Goal: Information Seeking & Learning: Learn about a topic

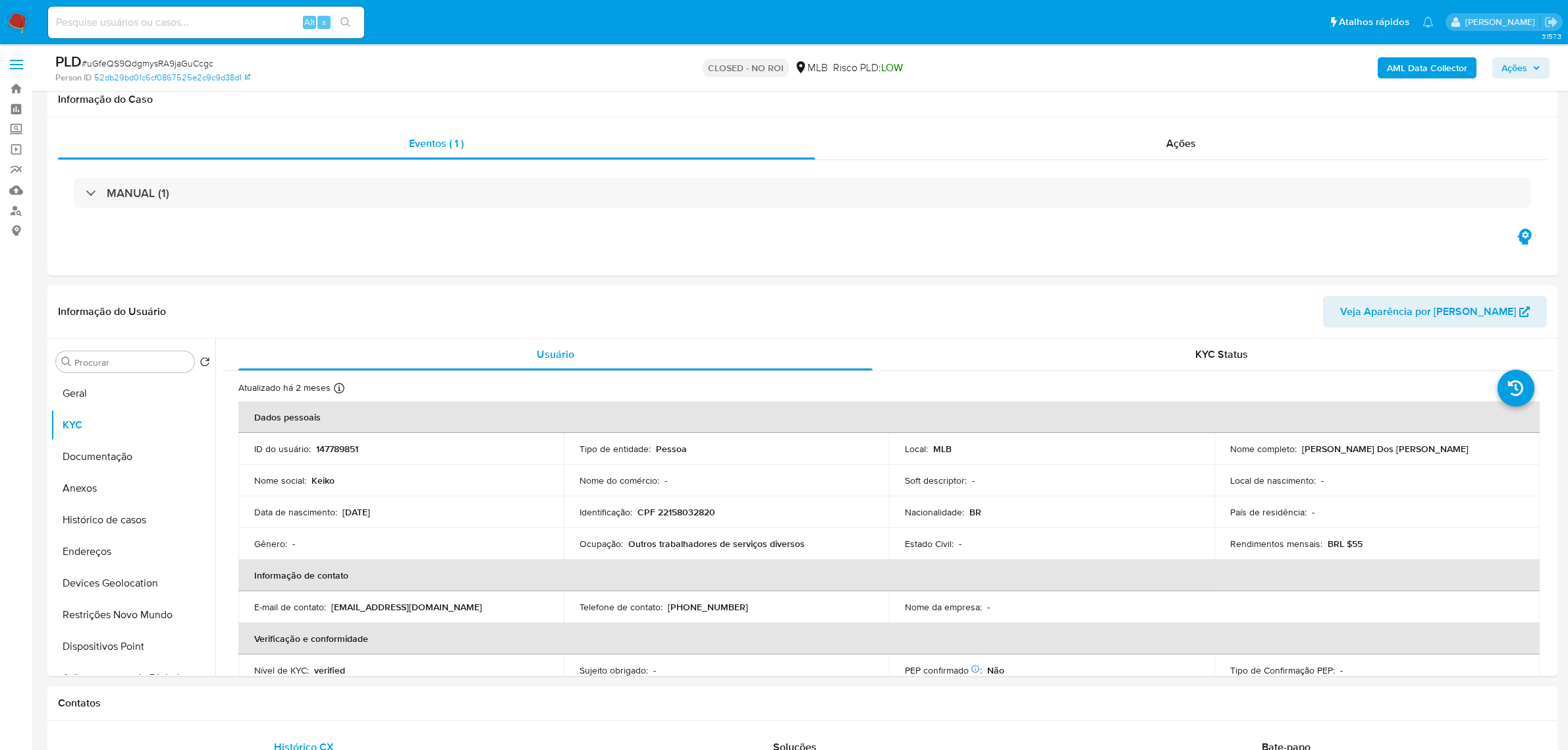
select select "10"
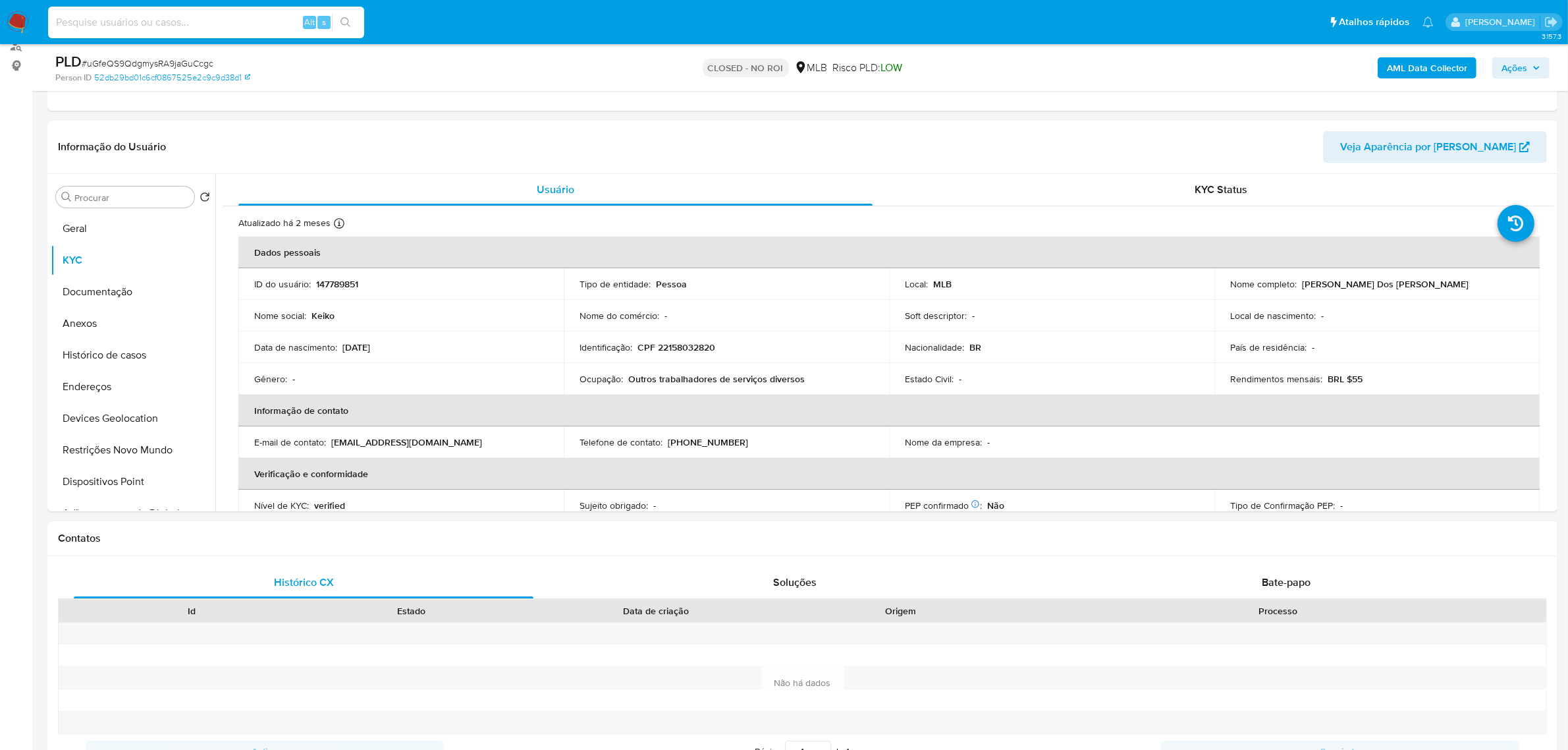
click at [188, 20] on input at bounding box center [206, 22] width 316 height 17
paste input "2376631544"
type input "2376631544"
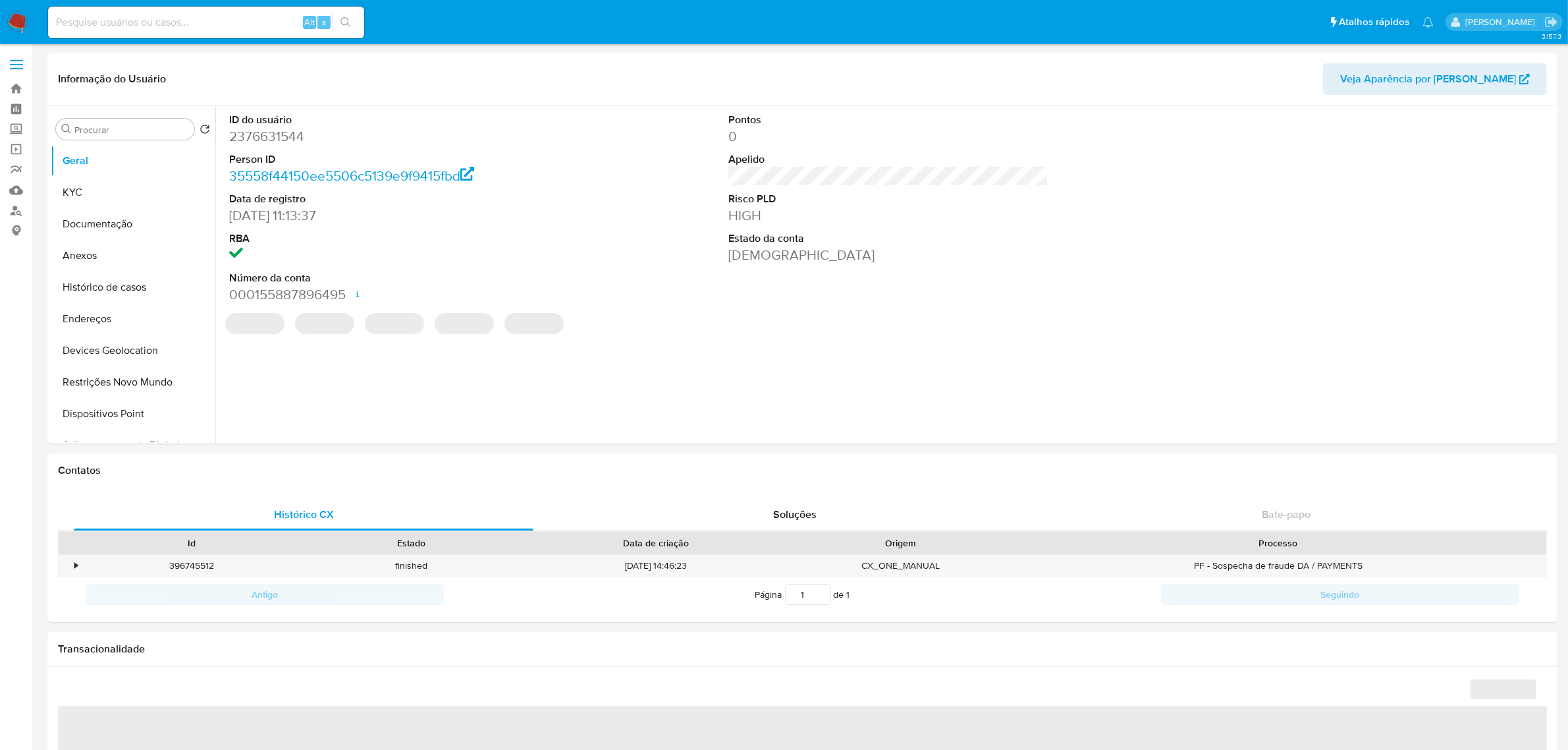
select select "10"
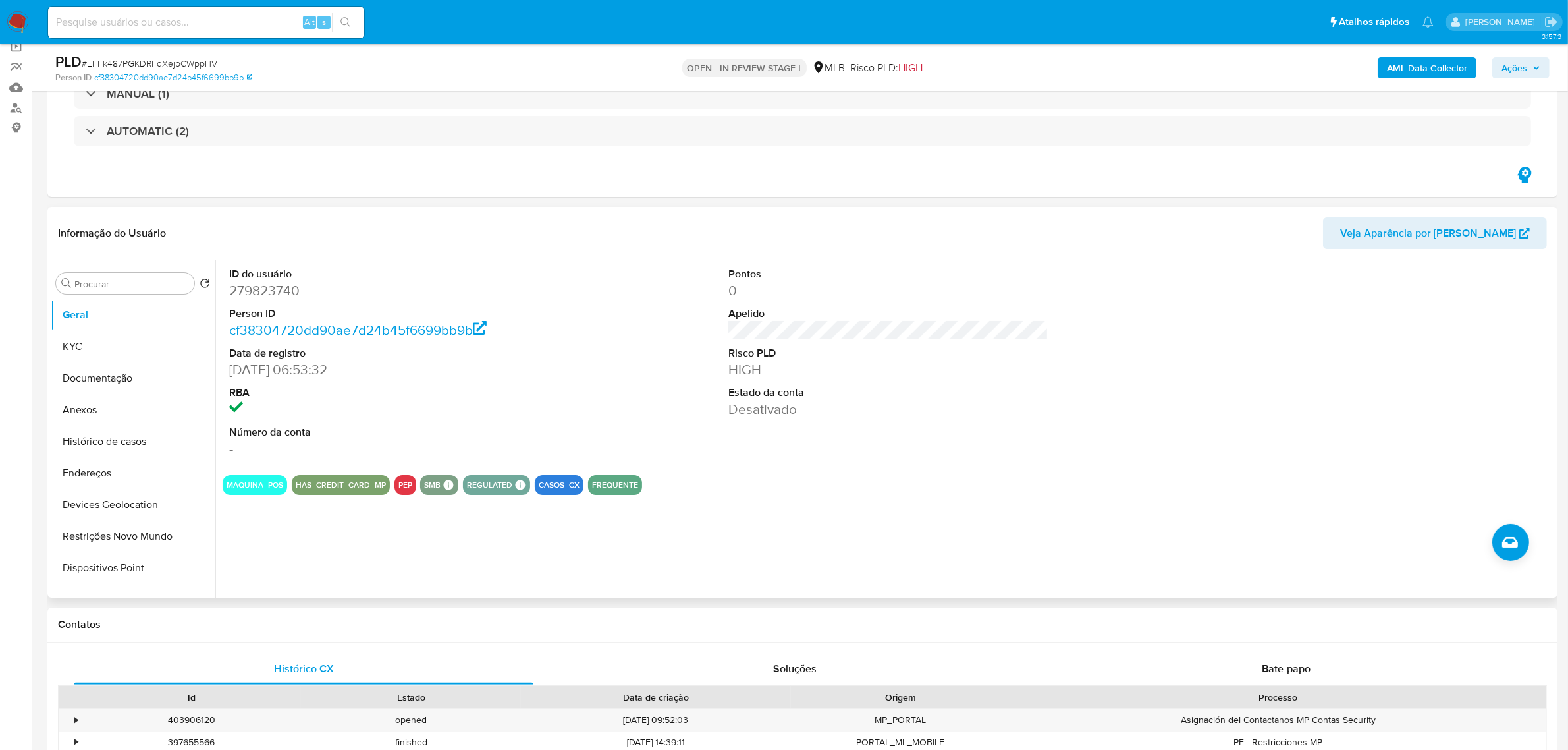
scroll to position [82, 0]
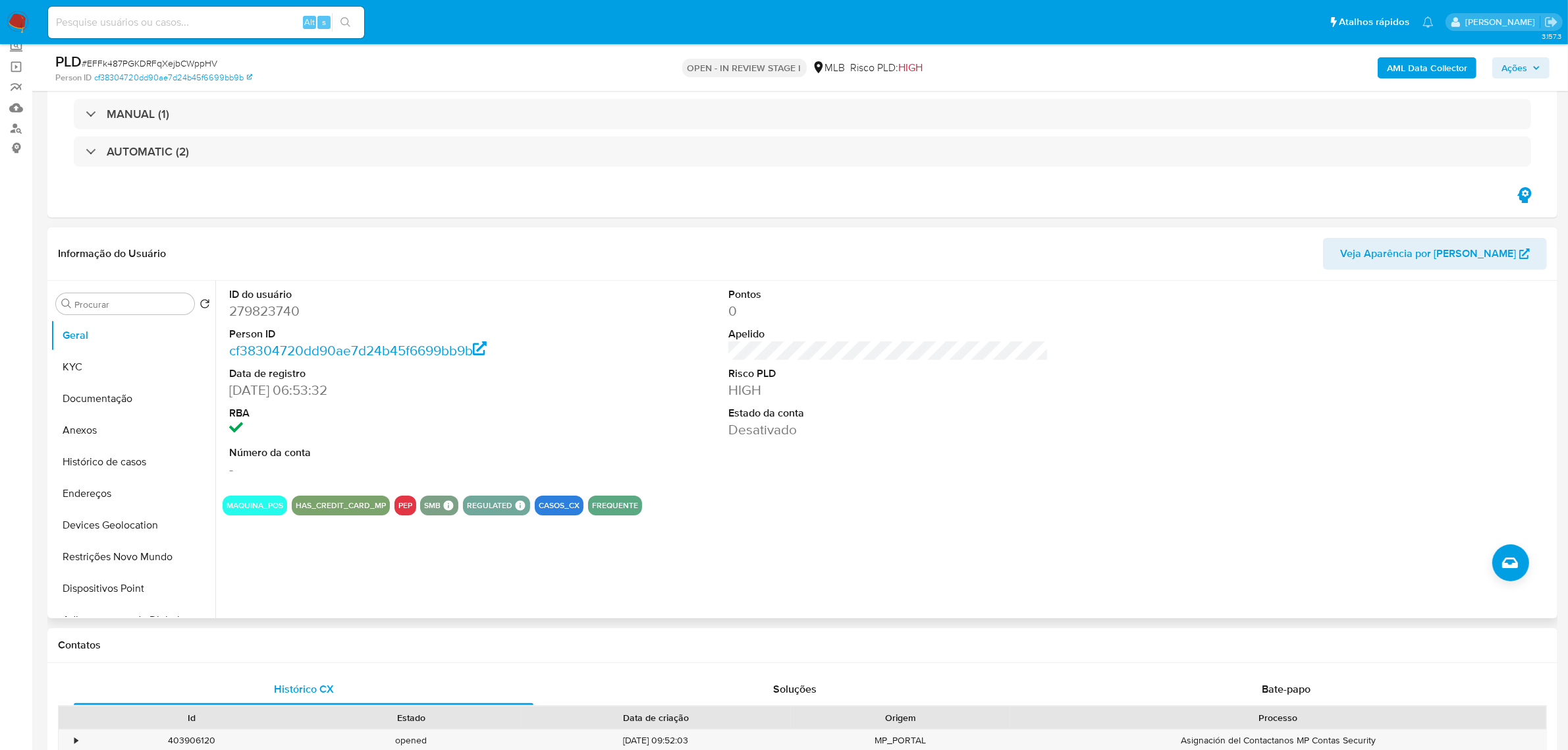
click at [262, 314] on dd "279823740" at bounding box center [389, 311] width 320 height 18
copy dd "279823740"
click at [133, 547] on button "Restrições Novo Mundo" at bounding box center [127, 557] width 154 height 32
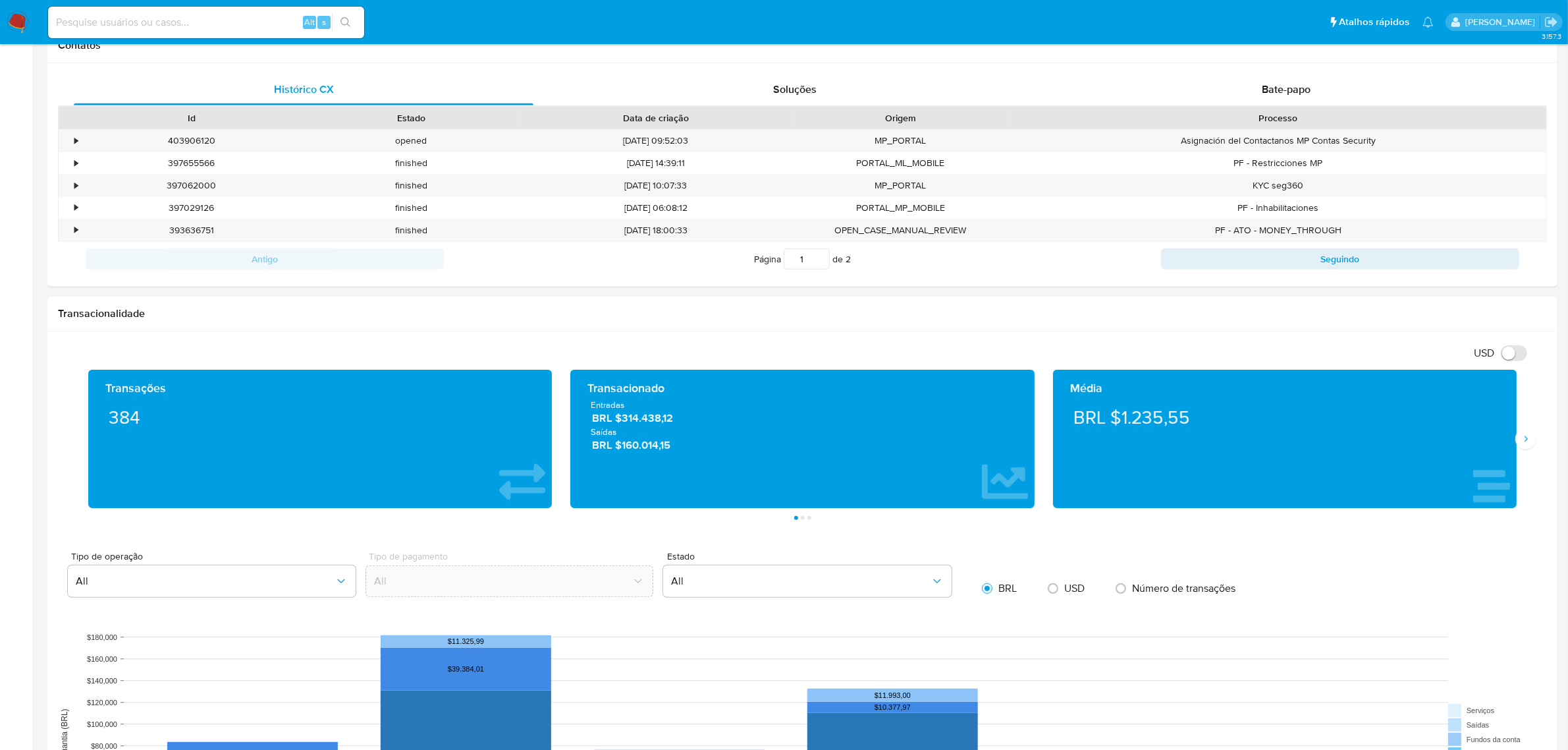
scroll to position [0, 0]
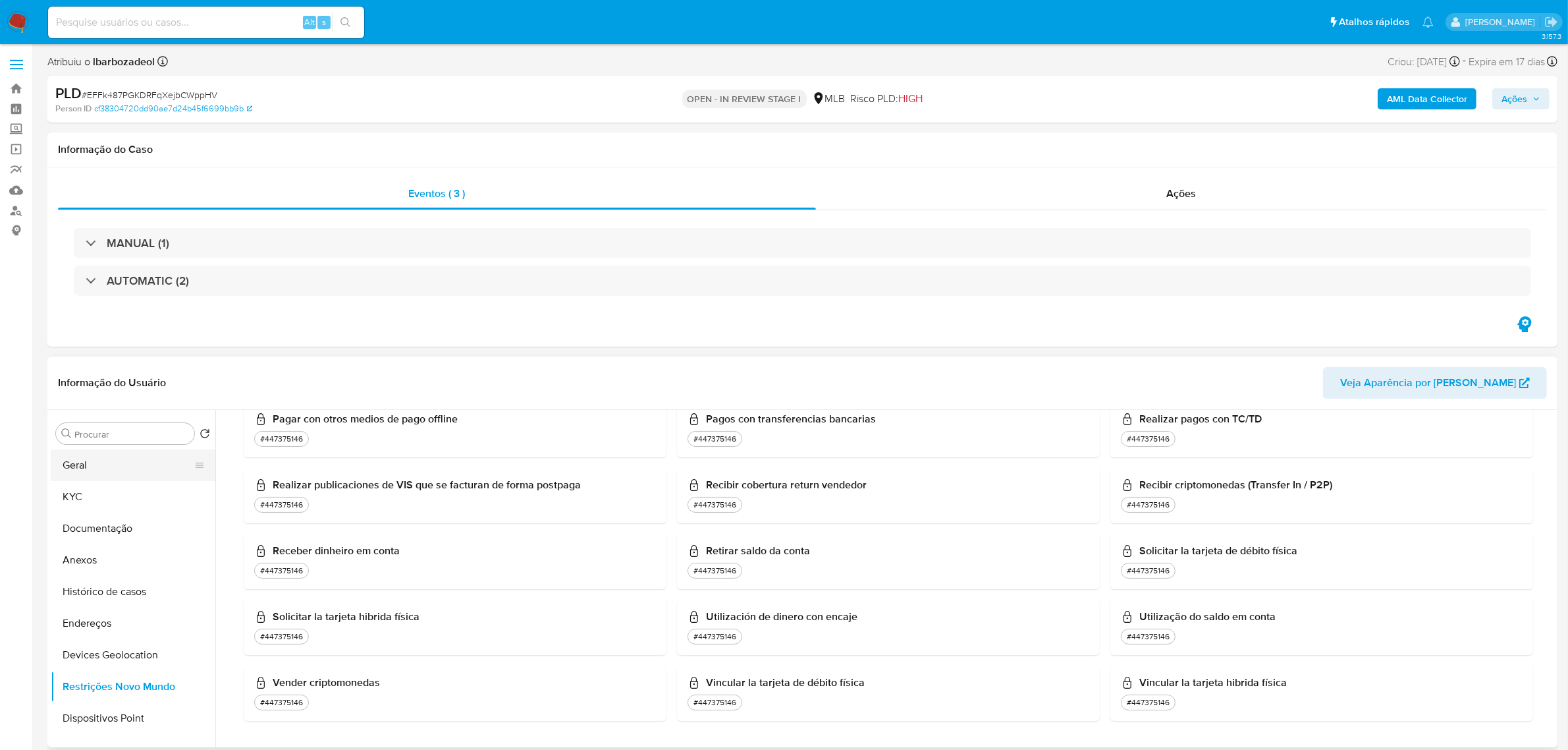
click at [111, 450] on button "Geral" at bounding box center [127, 465] width 154 height 32
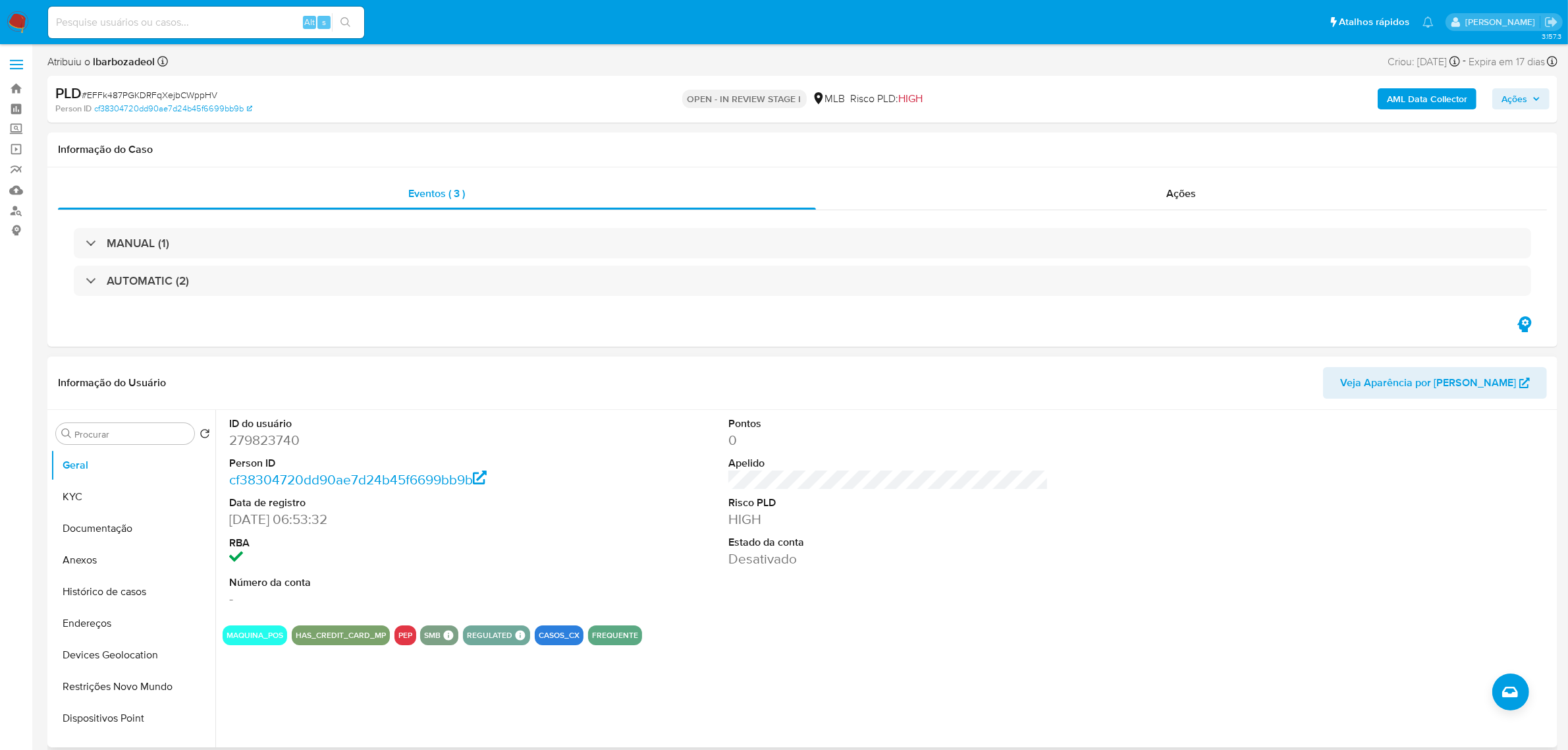
click at [246, 440] on dd "279823740" at bounding box center [389, 440] width 320 height 18
copy dd "279823740"
click at [108, 504] on button "KYC" at bounding box center [127, 497] width 154 height 32
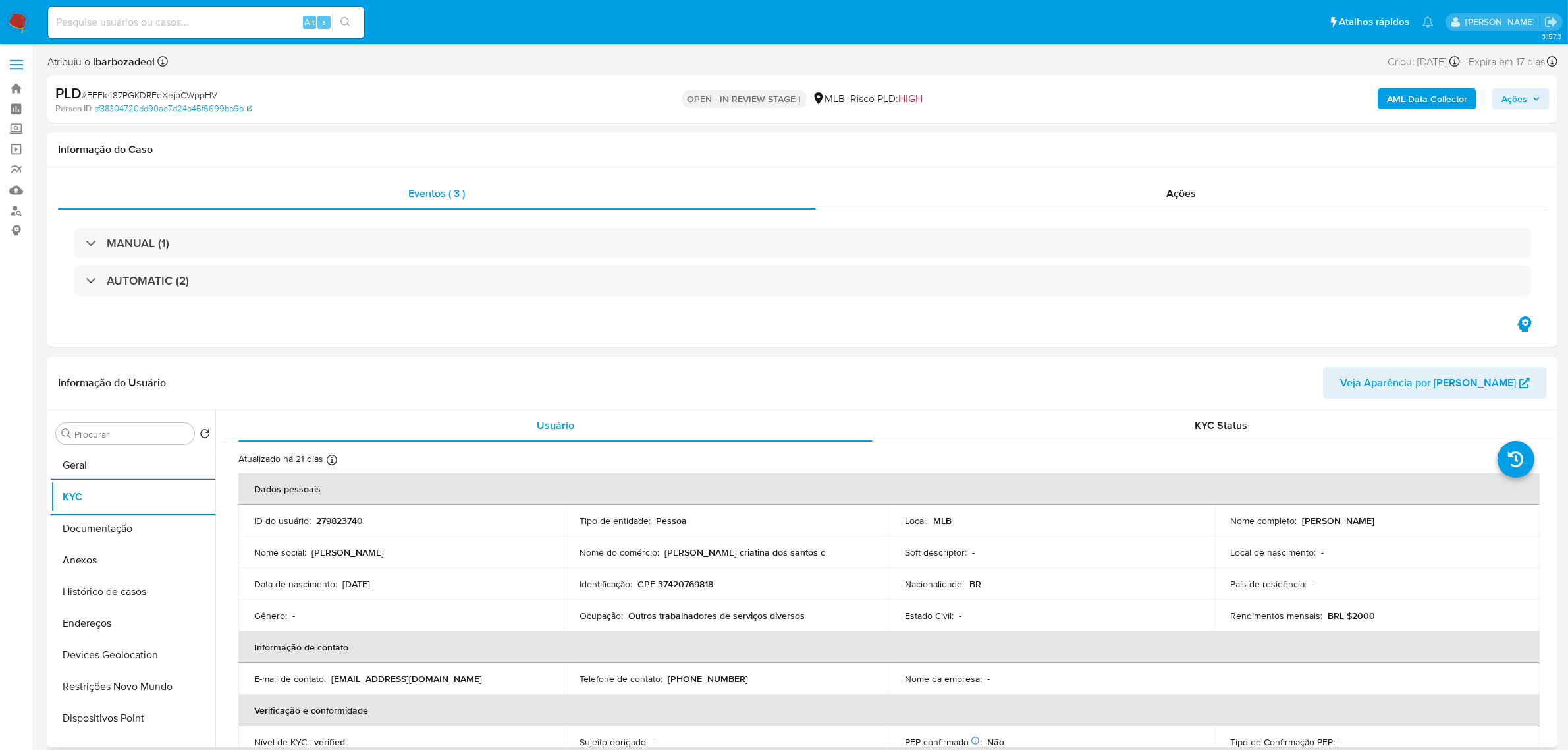
click at [605, 407] on div "Informação do Usuário Veja Aparência por Pessoa" at bounding box center [803, 383] width 1510 height 53
click at [117, 447] on div "Procurar Retornar ao pedido padrão Geral KYC Documentação Anexos Histórico de c…" at bounding box center [133, 580] width 164 height 335
click at [89, 460] on button "Geral" at bounding box center [127, 465] width 154 height 32
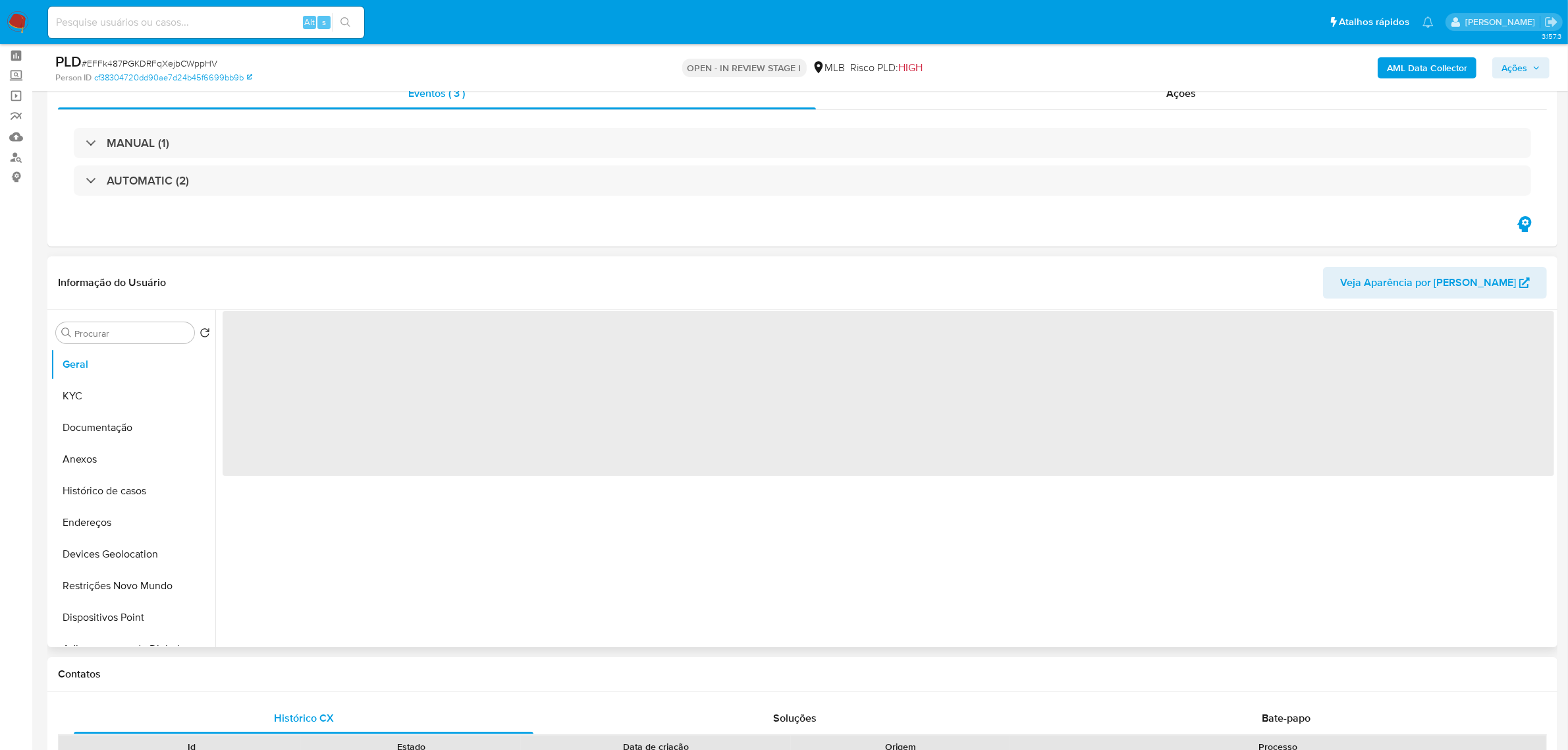
scroll to position [82, 0]
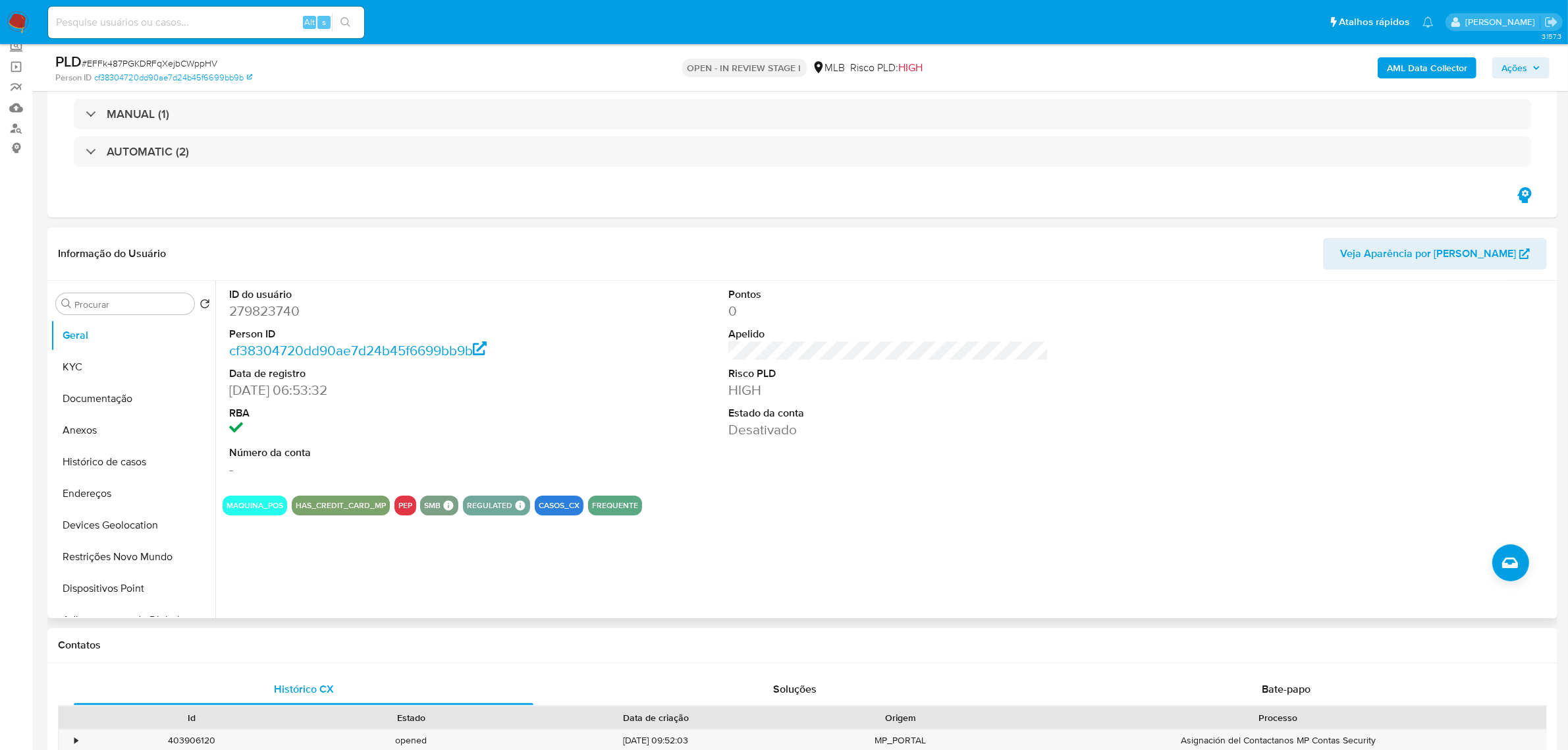
click at [654, 322] on div "ID do usuário 279823740 Person ID cf38304720dd90ae7d24b45f6699bb9b Data de regi…" at bounding box center [889, 383] width 1332 height 204
click at [111, 366] on button "KYC" at bounding box center [127, 367] width 154 height 32
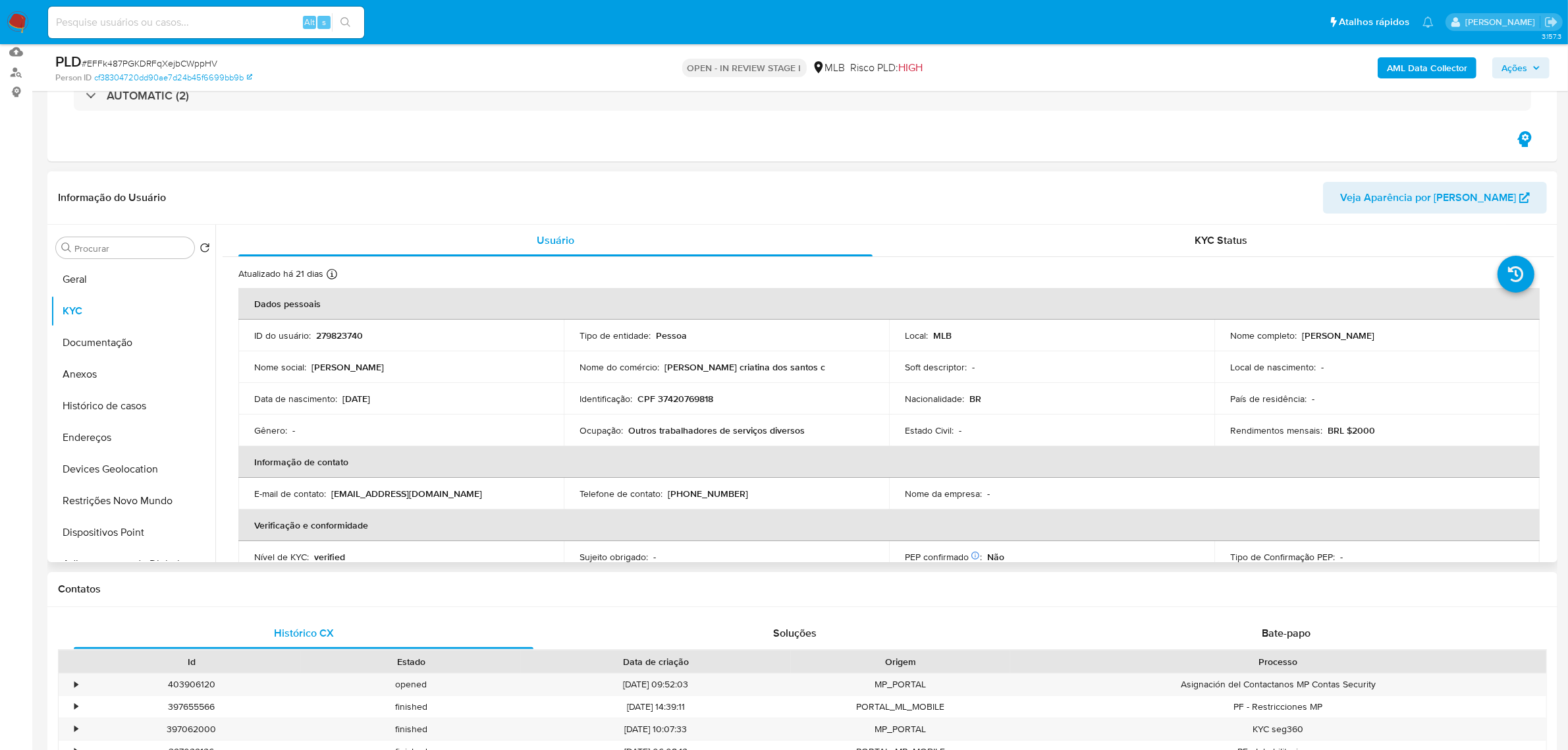
scroll to position [165, 0]
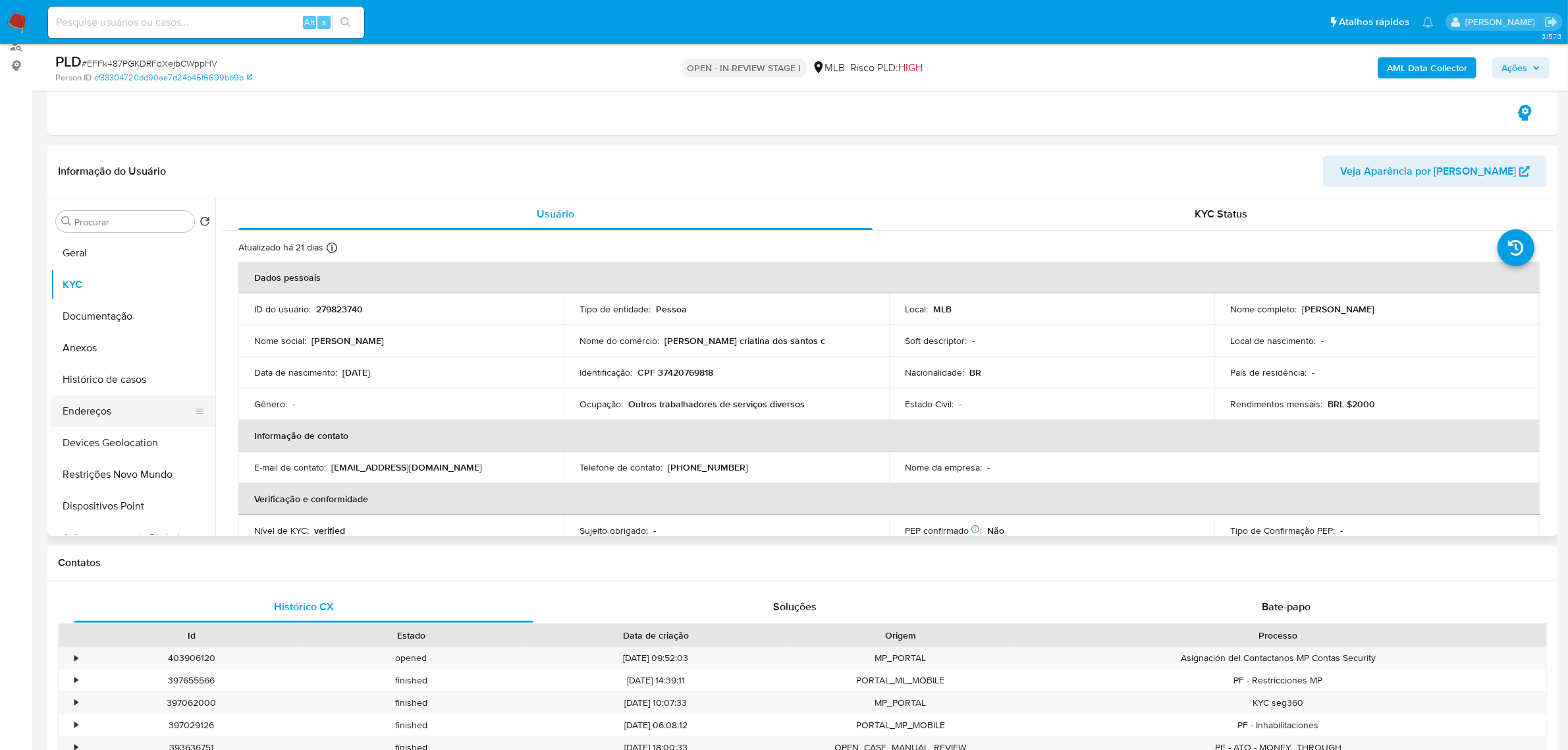
click at [109, 415] on button "Endereços" at bounding box center [127, 411] width 154 height 32
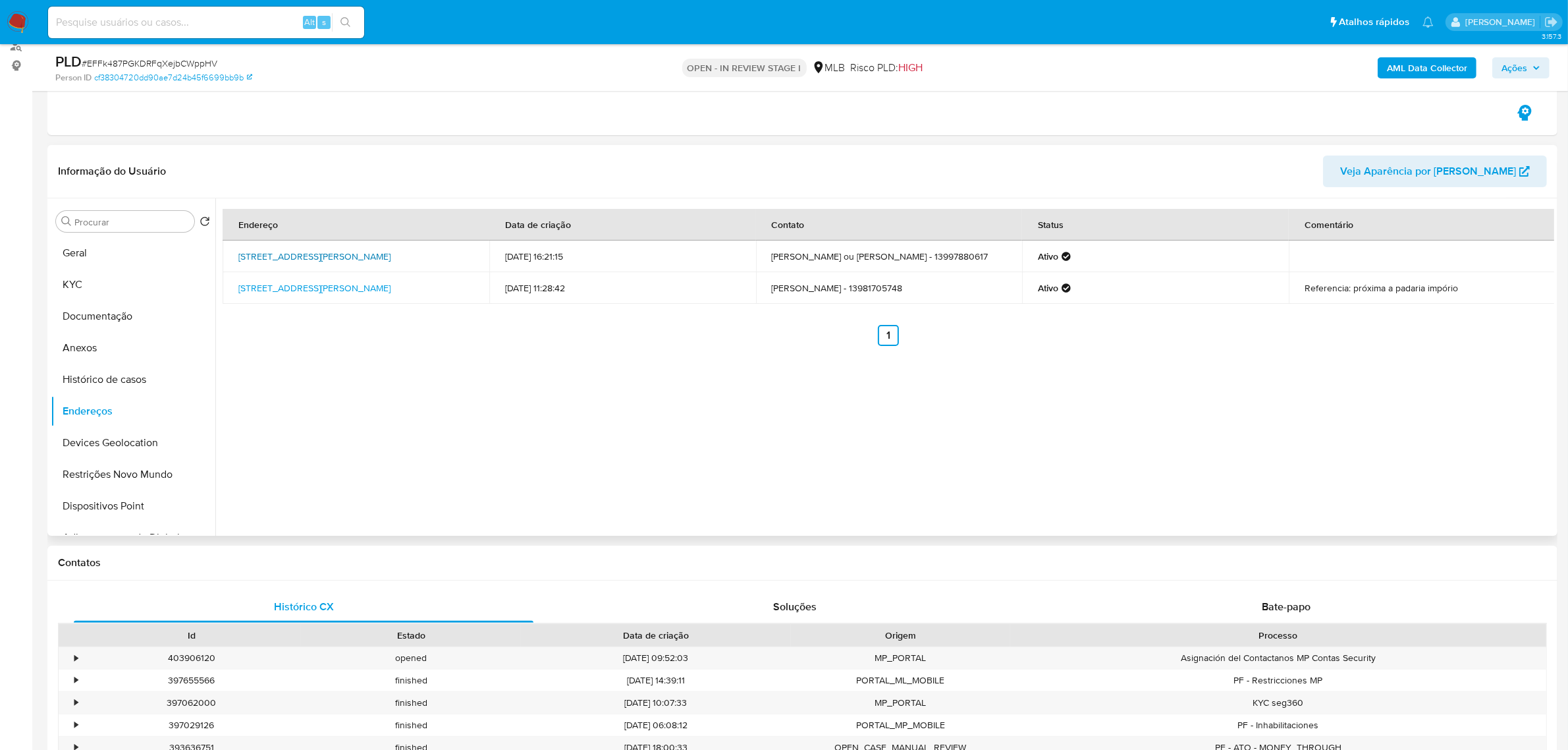
drag, startPoint x: 232, startPoint y: 251, endPoint x: 275, endPoint y: 265, distance: 45.2
click at [275, 265] on td "Rua Manoel Viegas 146, São Vicente, São Paulo, 11350380, Brasil 146" at bounding box center [356, 256] width 266 height 32
copy link "Rua Manoel Viegas 146, São Vicente, São Paulo, 11350380"
click at [268, 263] on link "Rua Manoel Viegas 146, São Vicente, São Paulo, 11350380, Brasil 146" at bounding box center [315, 256] width 152 height 13
click at [532, 412] on div "Endereço Data de criação Contato Status Comentário Rua Manoel Viegas 146, São V…" at bounding box center [885, 367] width 1339 height 338
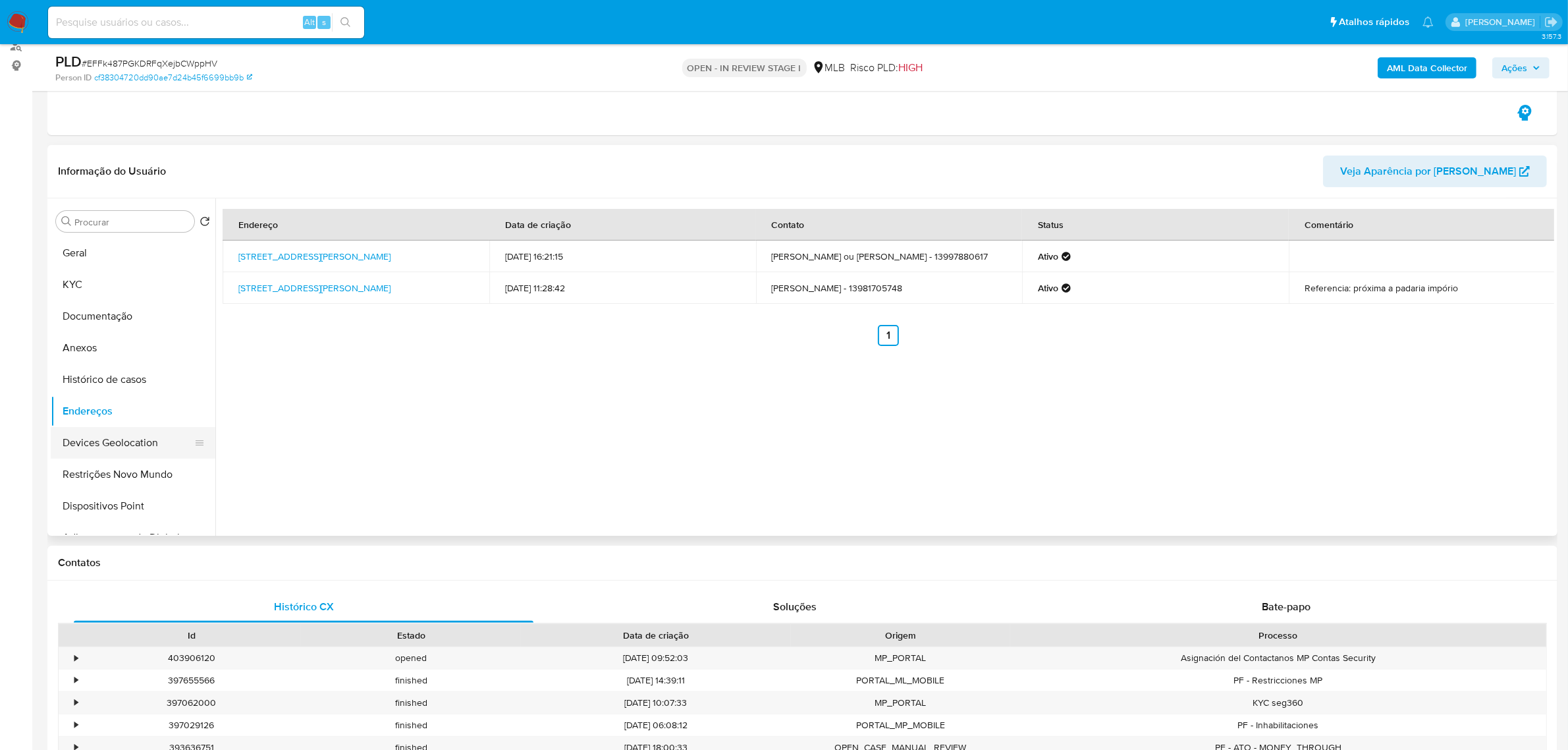
click at [145, 453] on button "Devices Geolocation" at bounding box center [127, 443] width 154 height 32
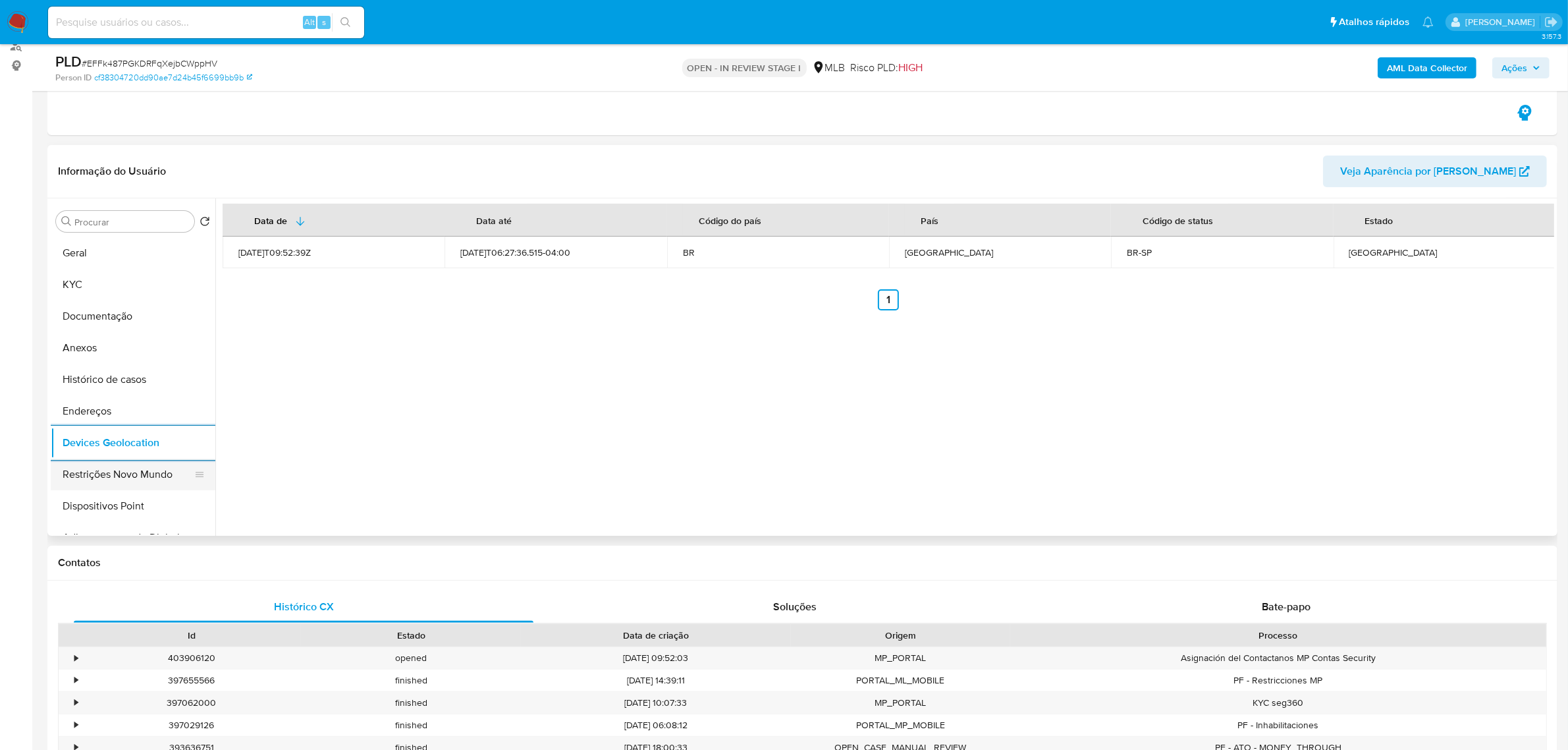
click at [144, 466] on button "Restrições Novo Mundo" at bounding box center [127, 475] width 154 height 32
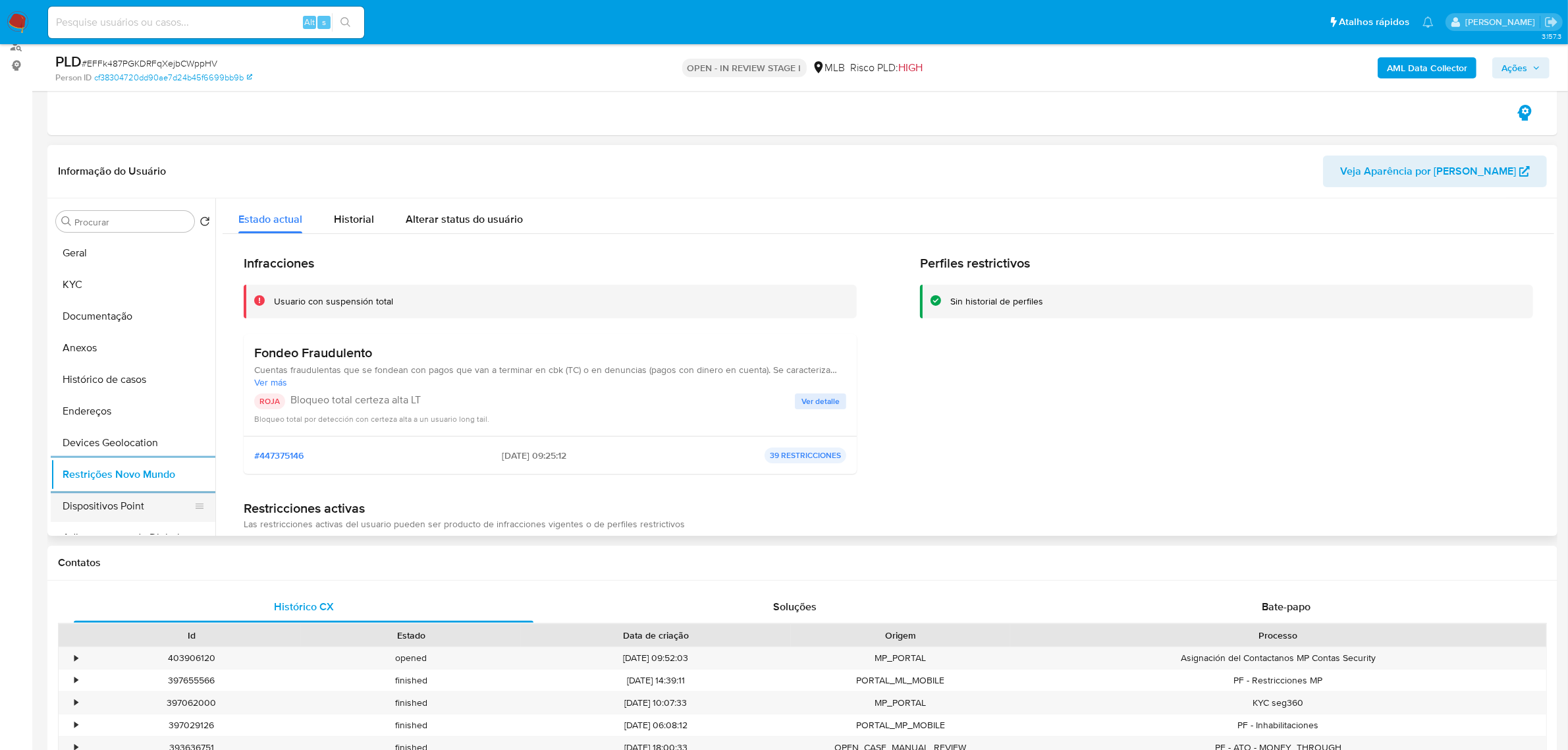
click at [100, 512] on button "Dispositivos Point" at bounding box center [127, 506] width 154 height 32
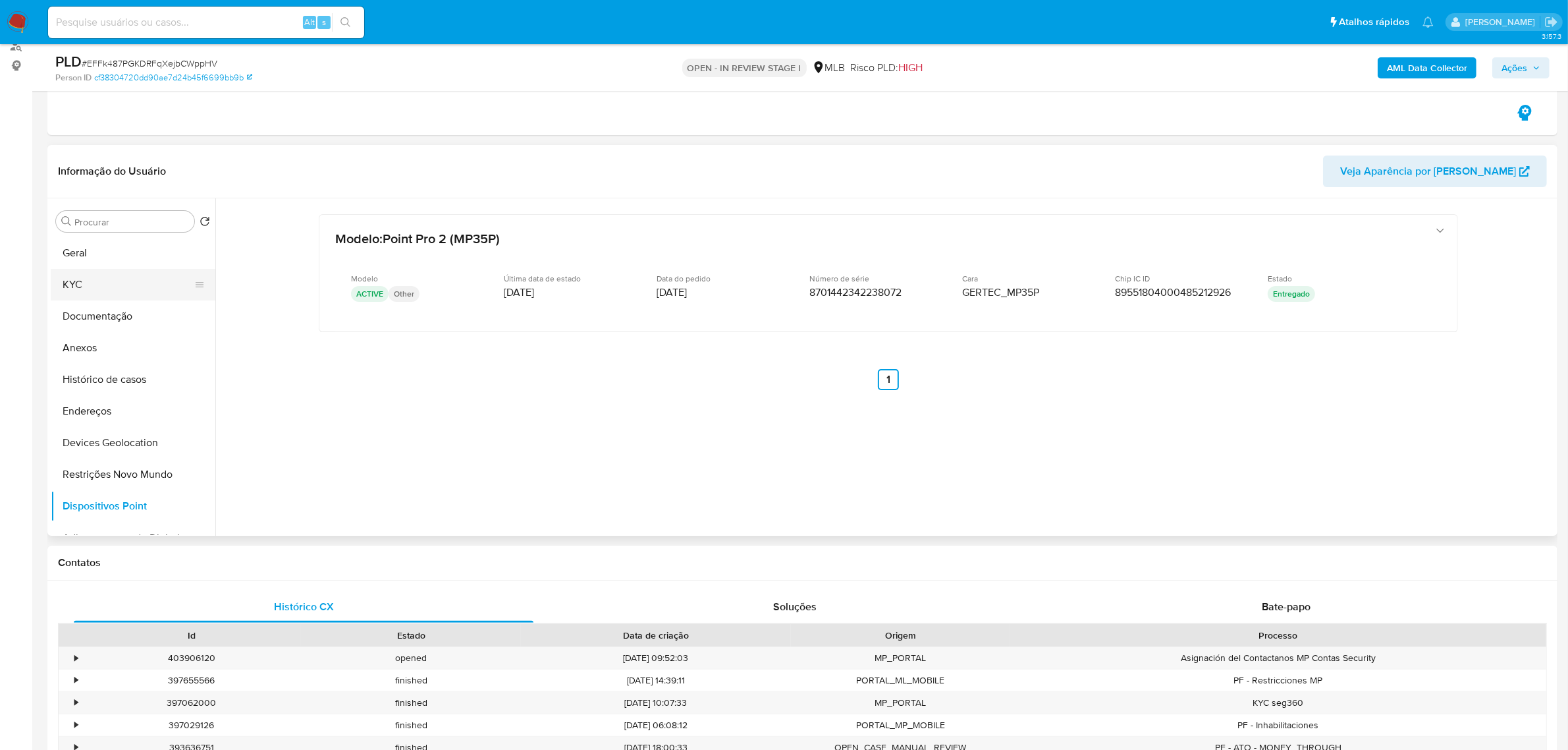
click at [87, 290] on button "KYC" at bounding box center [127, 285] width 154 height 32
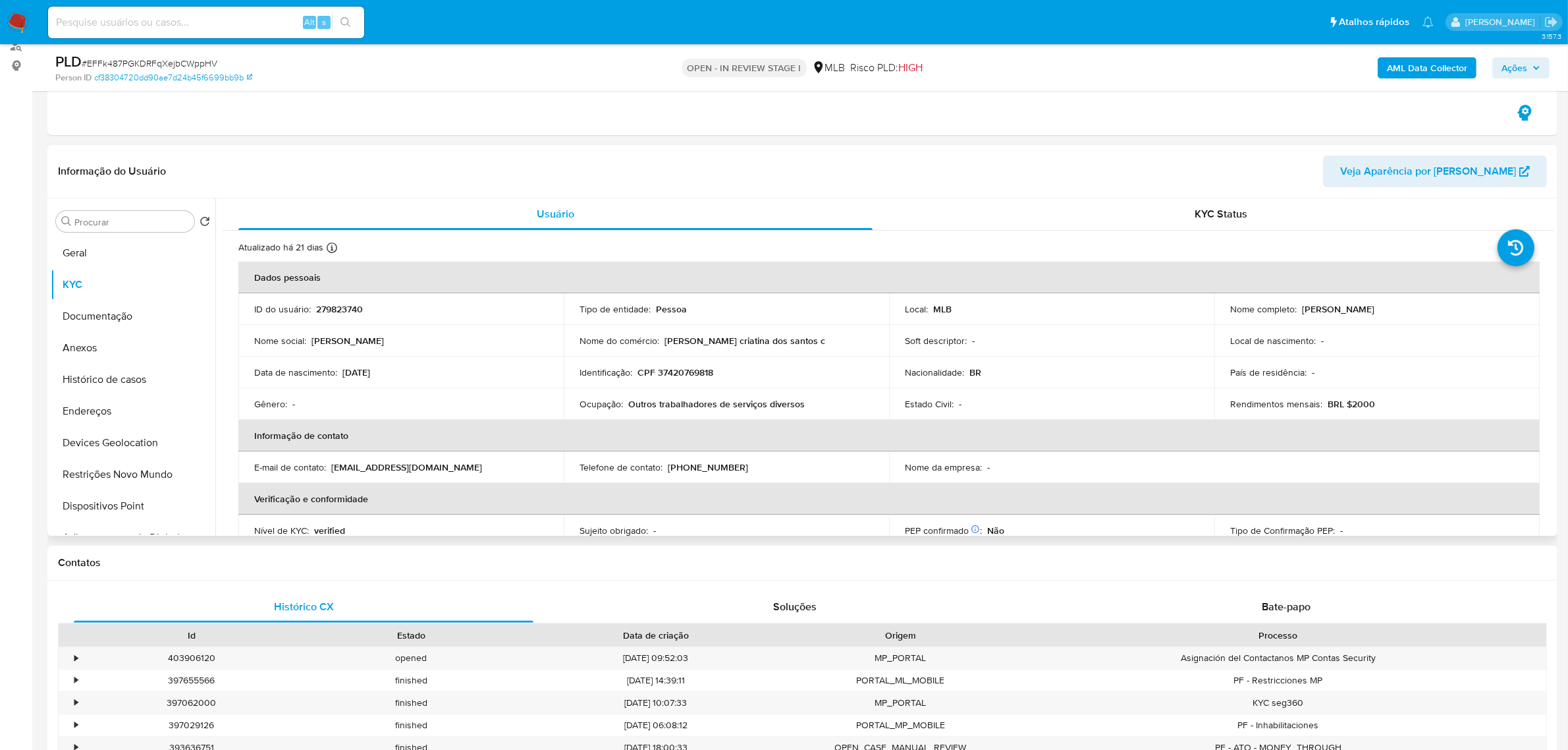
click at [677, 374] on p "CPF 37420769818" at bounding box center [675, 372] width 76 height 12
copy p "37420769818"
click at [1411, 73] on b "AML Data Collector" at bounding box center [1427, 67] width 81 height 21
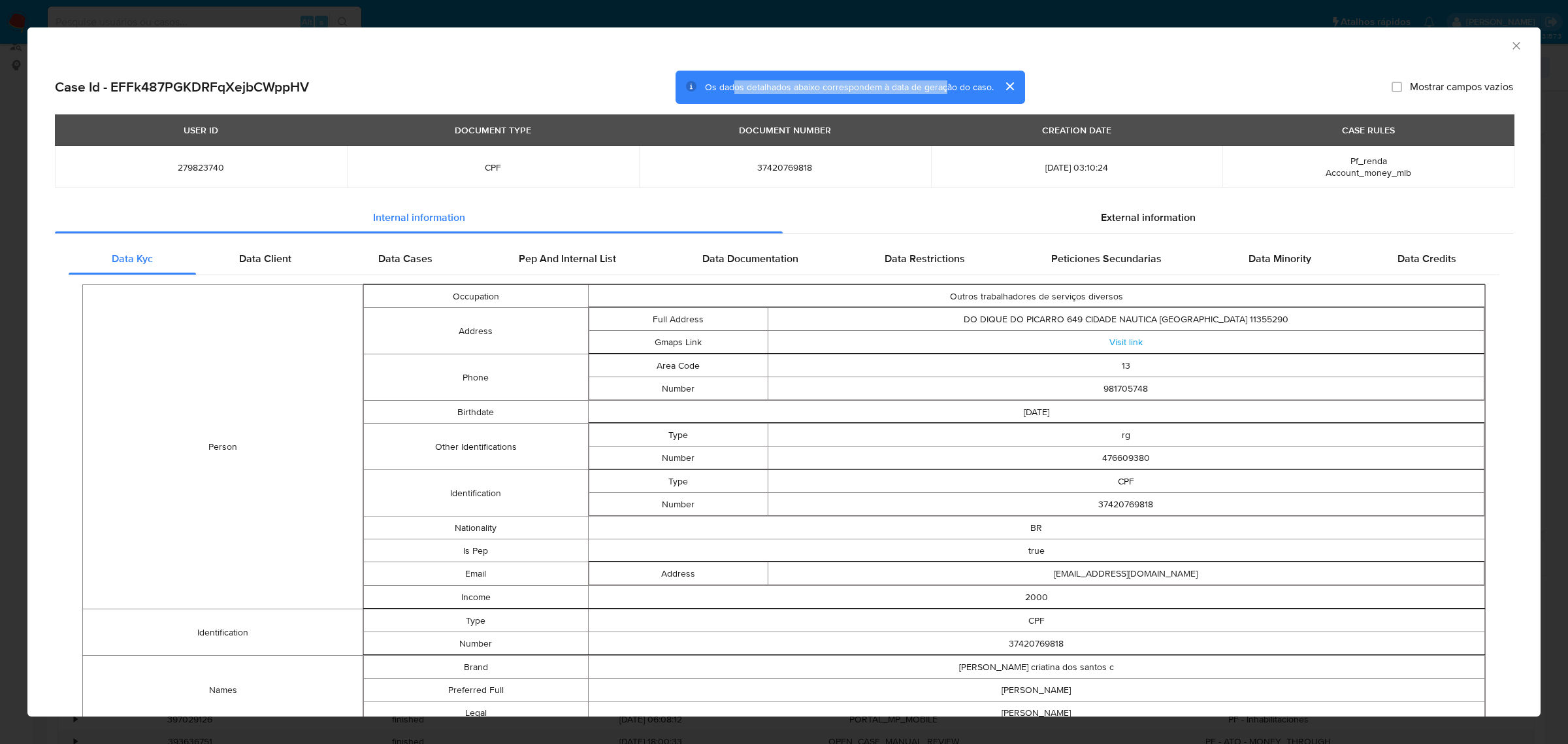
drag, startPoint x: 740, startPoint y: 88, endPoint x: 940, endPoint y: 90, distance: 200.0
click at [940, 90] on span "Os dados detalhados abaixo correspondem à data de geração do caso." at bounding box center [849, 86] width 289 height 13
click at [1510, 42] on icon "Fechar a janela" at bounding box center [1516, 46] width 13 height 13
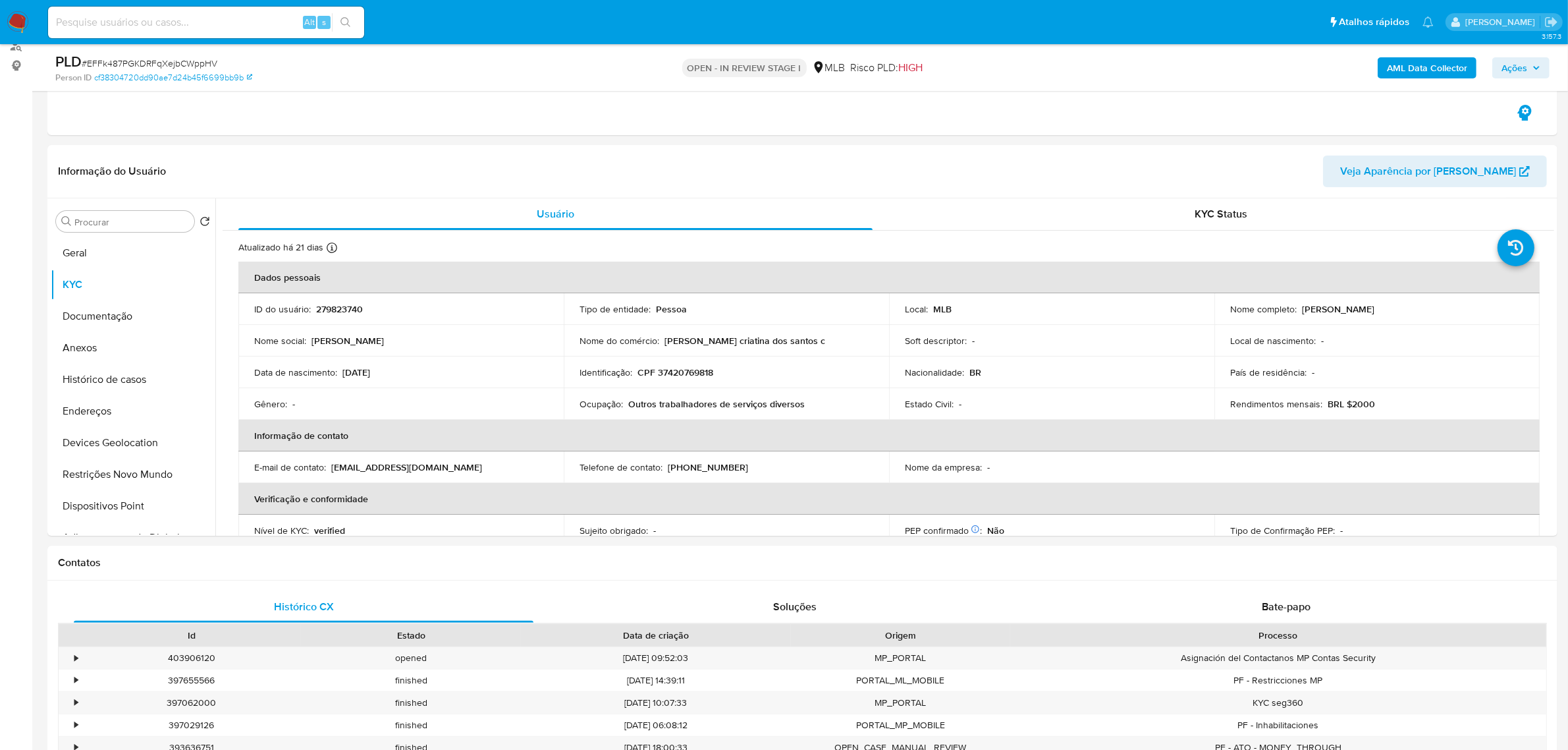
click at [1414, 66] on b "AML Data Collector" at bounding box center [1427, 67] width 81 height 21
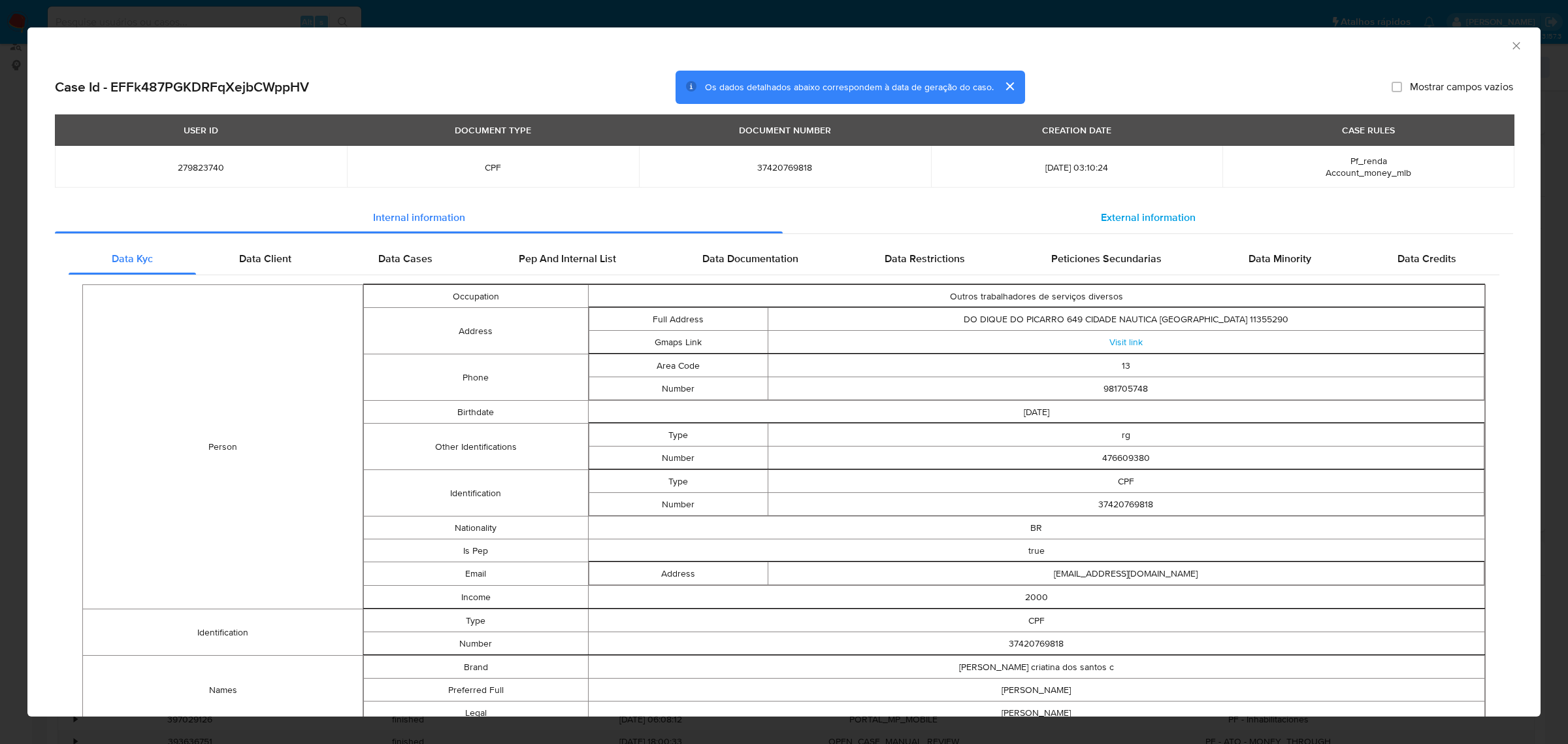
click at [1109, 213] on span "External information" at bounding box center [1148, 217] width 95 height 15
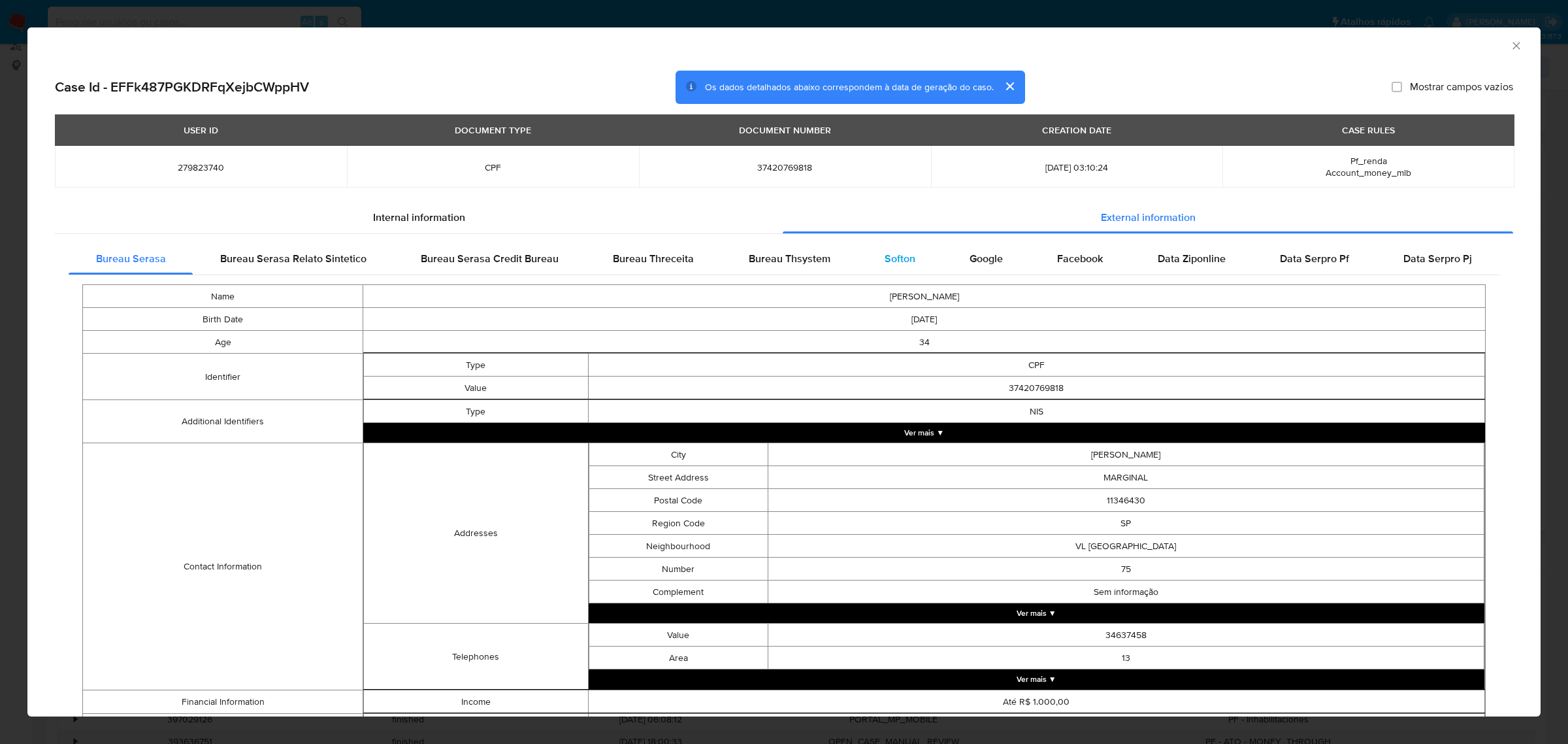
click at [897, 252] on span "Softon" at bounding box center [900, 258] width 31 height 15
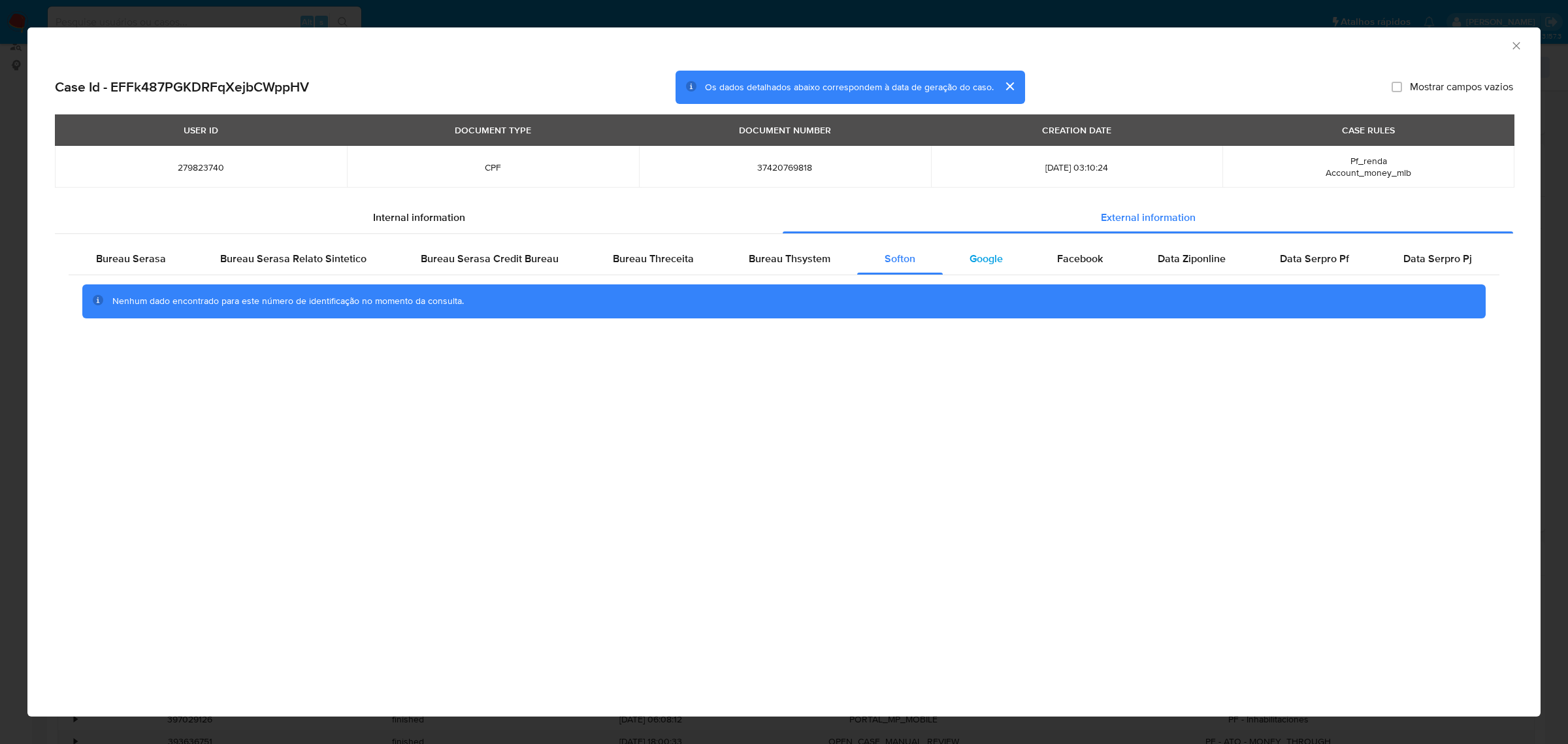
click at [1003, 252] on div "Google" at bounding box center [987, 259] width 88 height 31
click at [981, 263] on span "Google" at bounding box center [986, 258] width 33 height 15
click at [1006, 76] on button "cerrar" at bounding box center [1010, 86] width 31 height 31
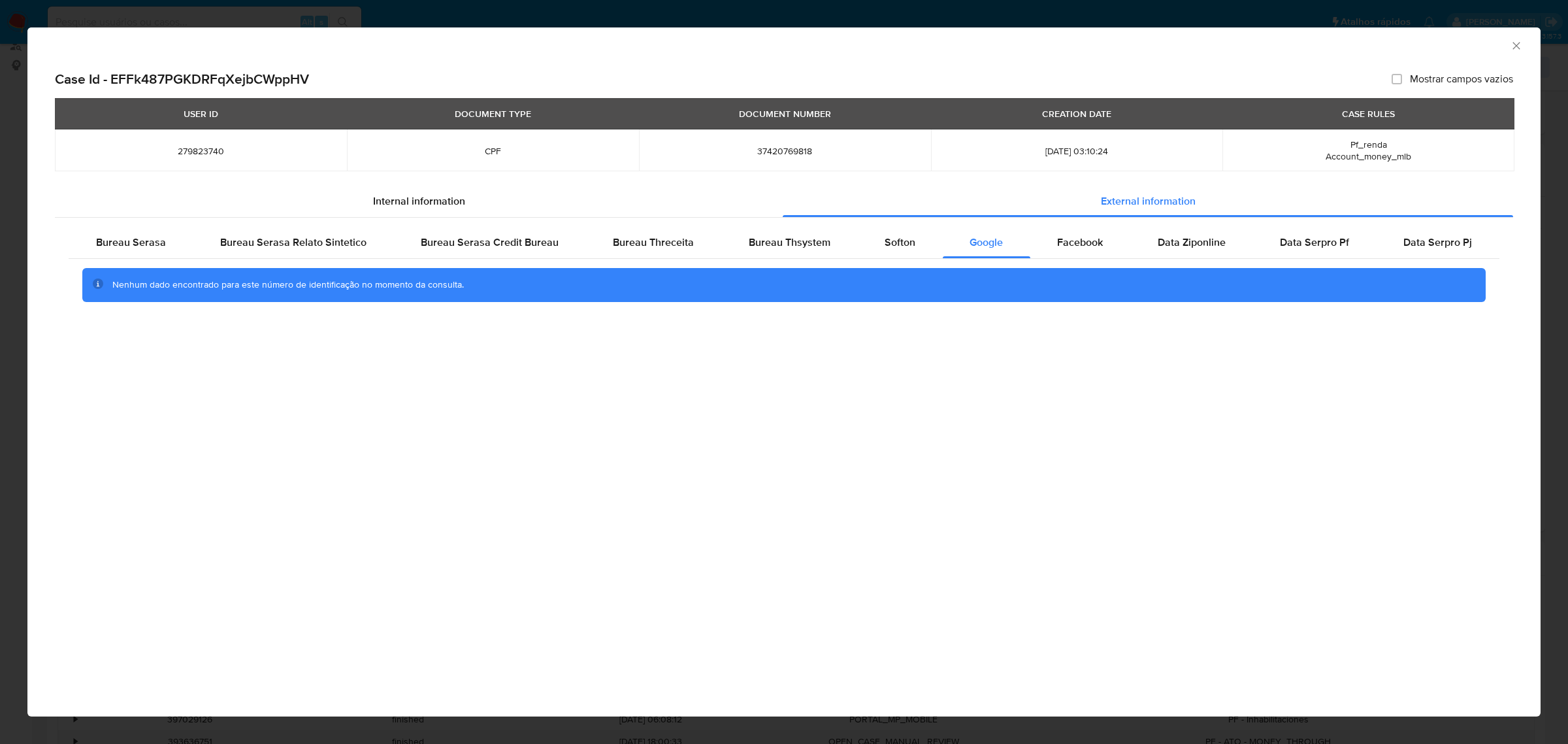
click at [522, 12] on div "AML Data Collector Case Id - EFFk487PGKDRFqXejbCWppHV Mostrar campos vazios USE…" at bounding box center [784, 372] width 1568 height 744
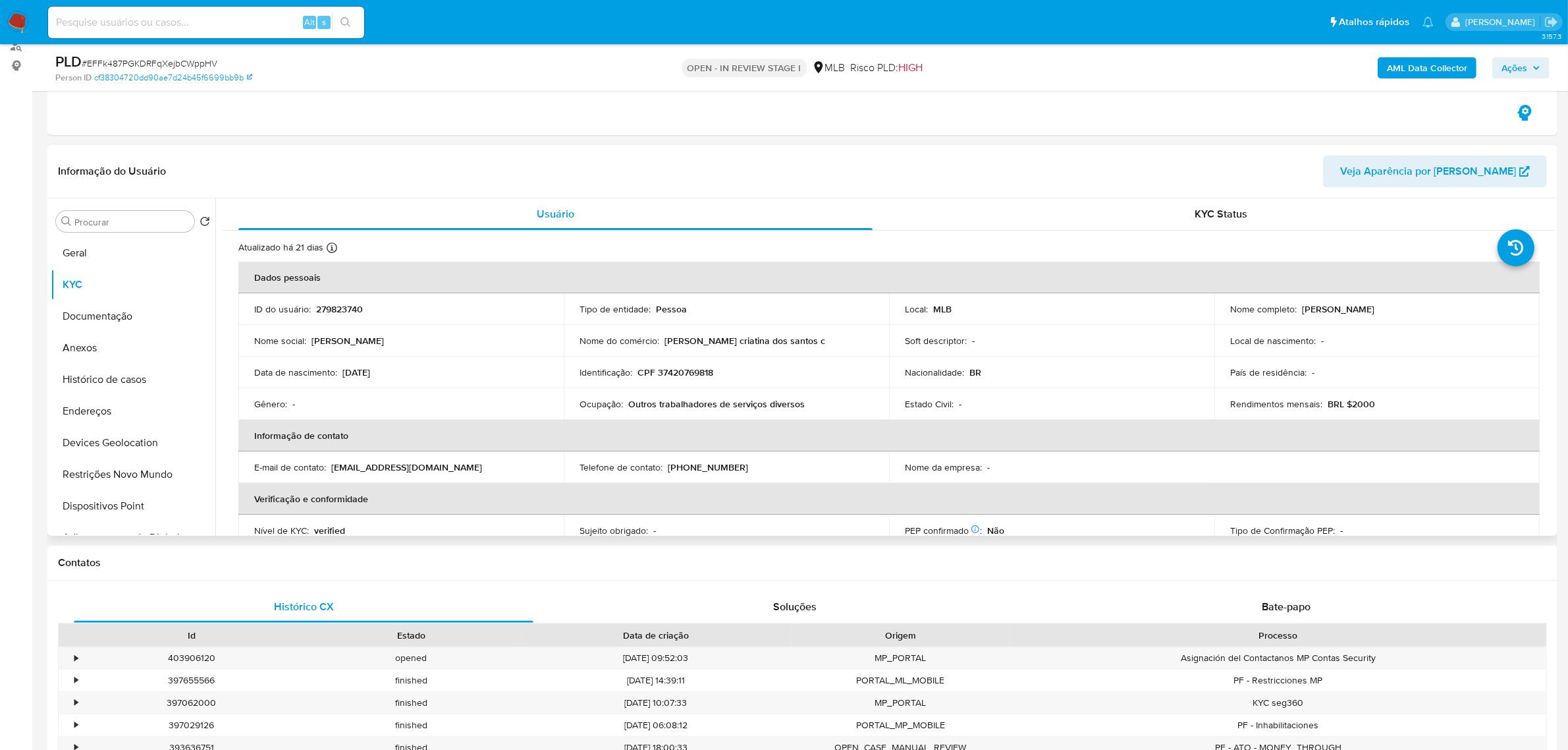
drag, startPoint x: 1296, startPoint y: 312, endPoint x: 1468, endPoint y: 315, distance: 172.0
click at [1468, 315] on td "Nome completo : Natalia Cristina Dos Santos Cunha" at bounding box center [1377, 309] width 326 height 32
copy div "Natalia Cristina Dos Santos Cunha"
click at [120, 332] on button "Anexos" at bounding box center [127, 348] width 154 height 32
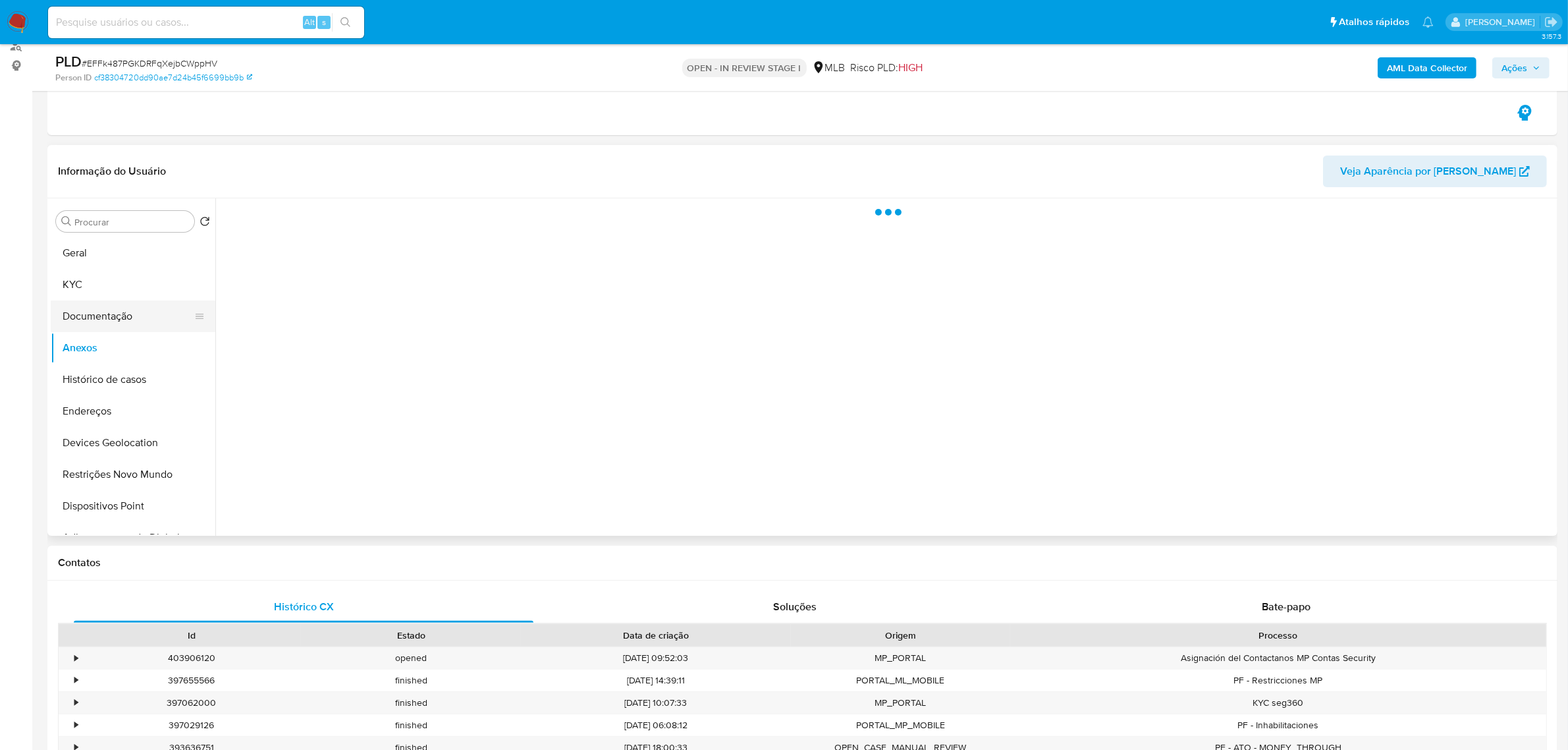
click at [116, 323] on button "Documentação" at bounding box center [127, 316] width 154 height 32
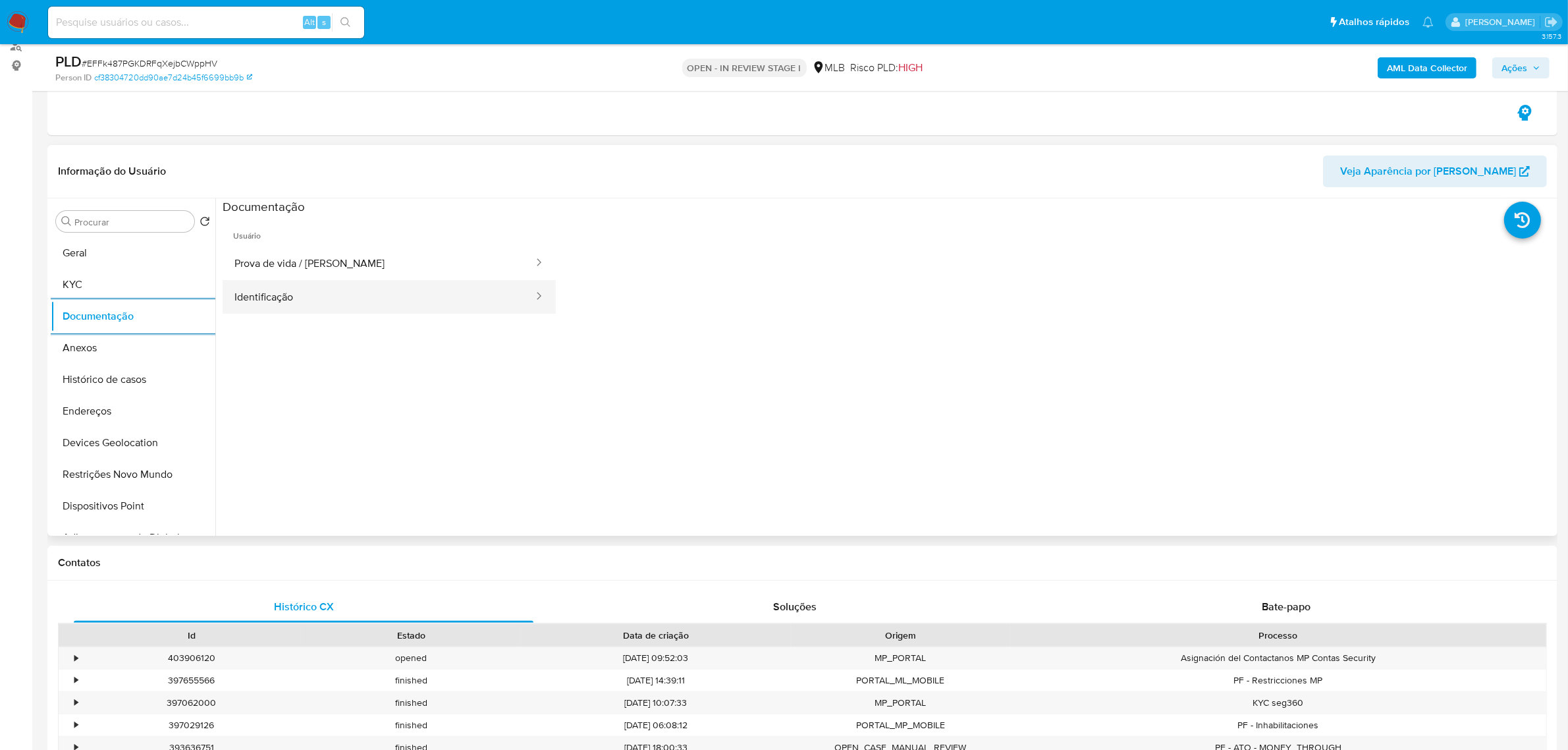
click at [303, 300] on button "Identificação" at bounding box center [379, 297] width 312 height 33
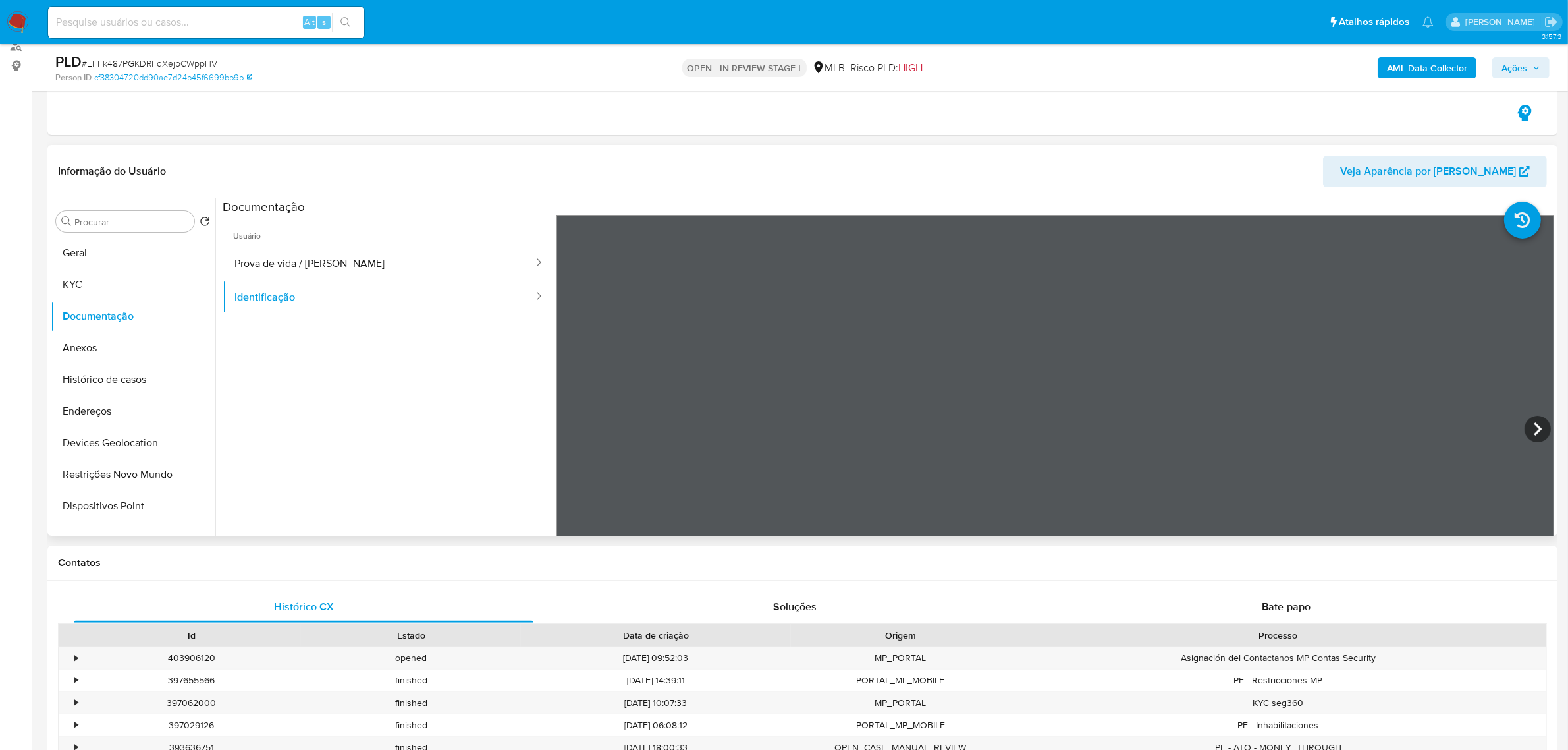
click at [1518, 432] on div at bounding box center [1056, 431] width 999 height 432
click at [1544, 434] on icon at bounding box center [1537, 429] width 26 height 26
click at [91, 291] on button "KYC" at bounding box center [127, 285] width 154 height 32
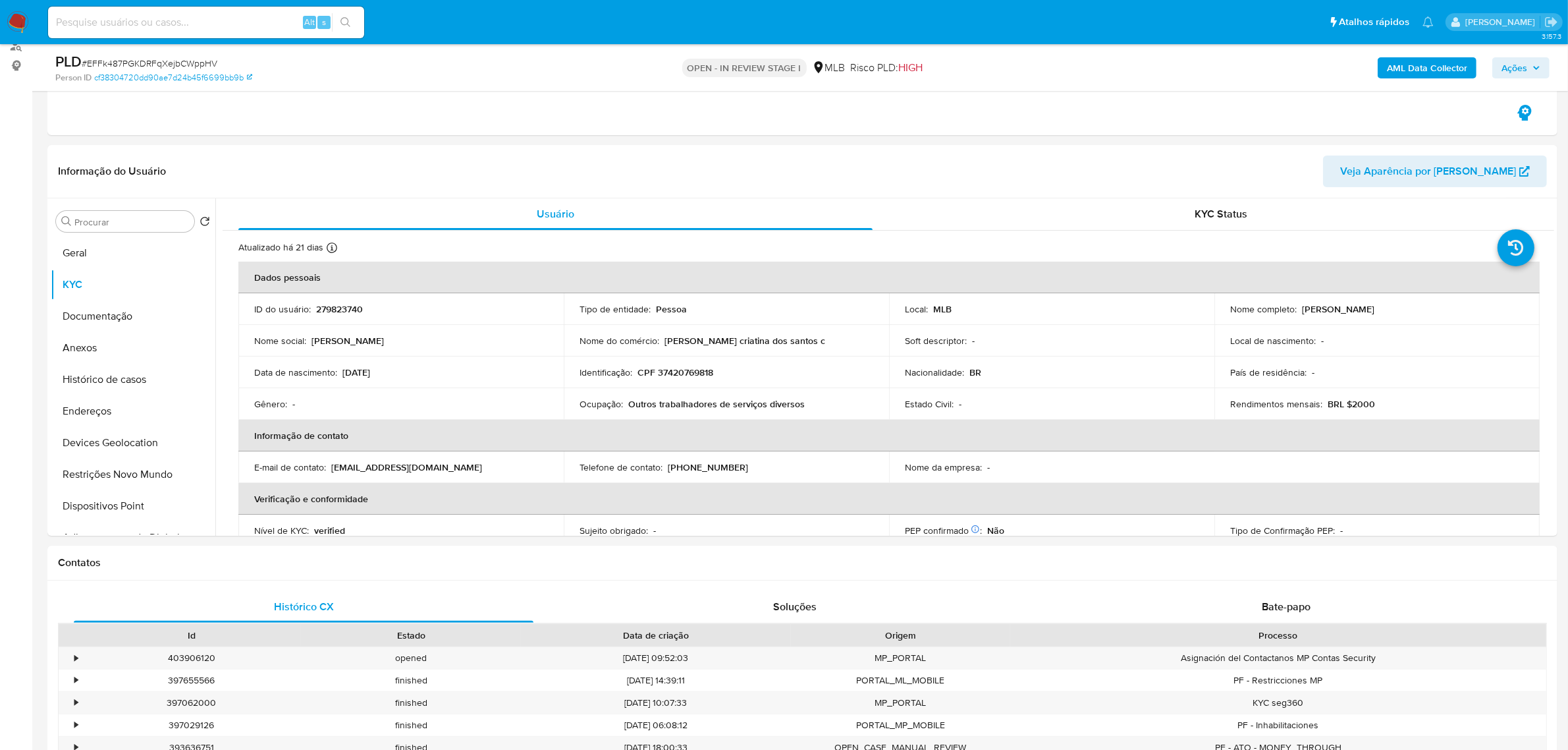
click at [700, 370] on p "CPF 37420769818" at bounding box center [675, 372] width 76 height 12
copy p "37420769818"
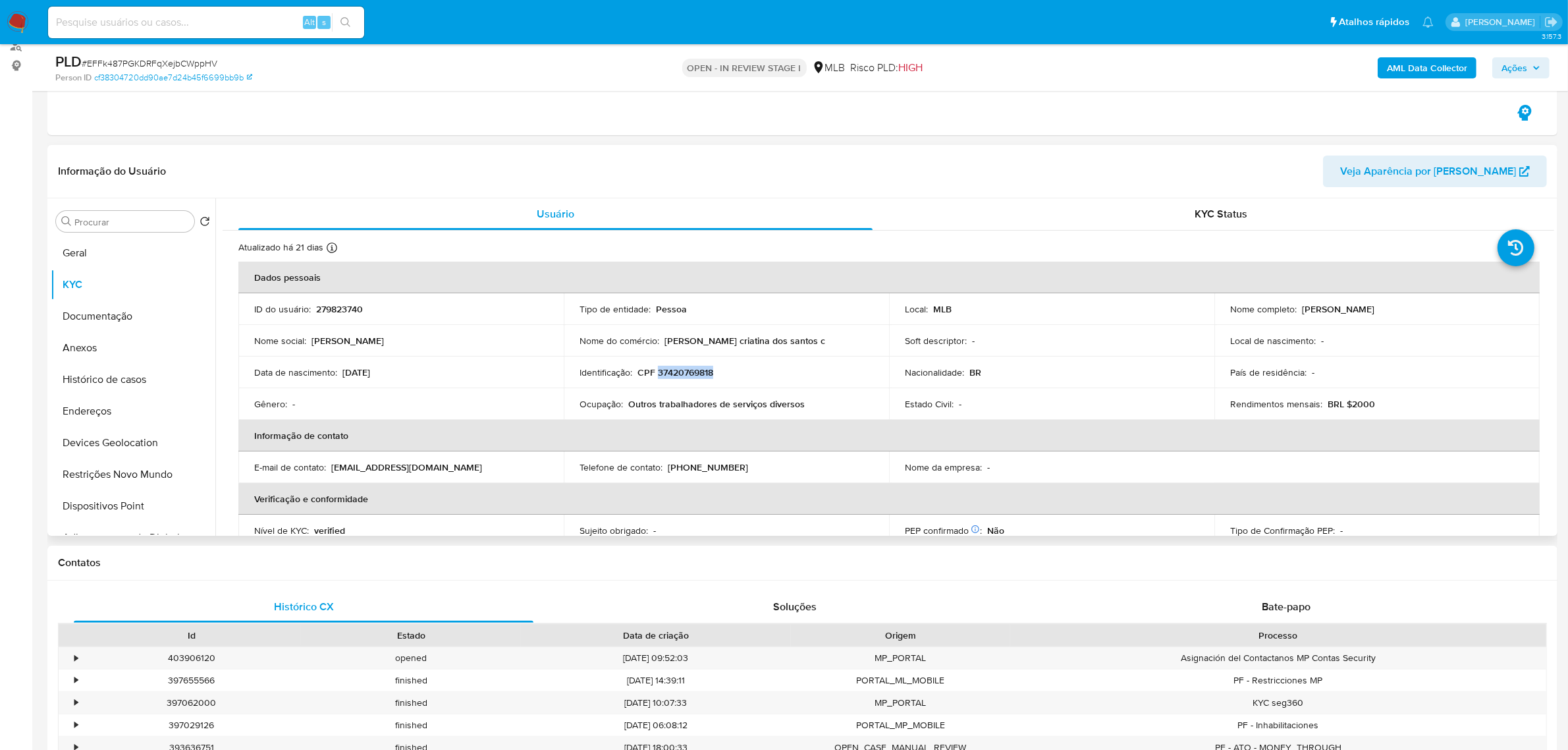
drag, startPoint x: 1301, startPoint y: 308, endPoint x: 1446, endPoint y: 304, distance: 145.1
click at [1446, 304] on div "Nome completo : Natalia Cristina Dos Santos Cunha" at bounding box center [1377, 309] width 294 height 12
copy p "Natalia Cristina Dos Santos Cunha"
click at [112, 322] on button "Documentação" at bounding box center [127, 316] width 154 height 32
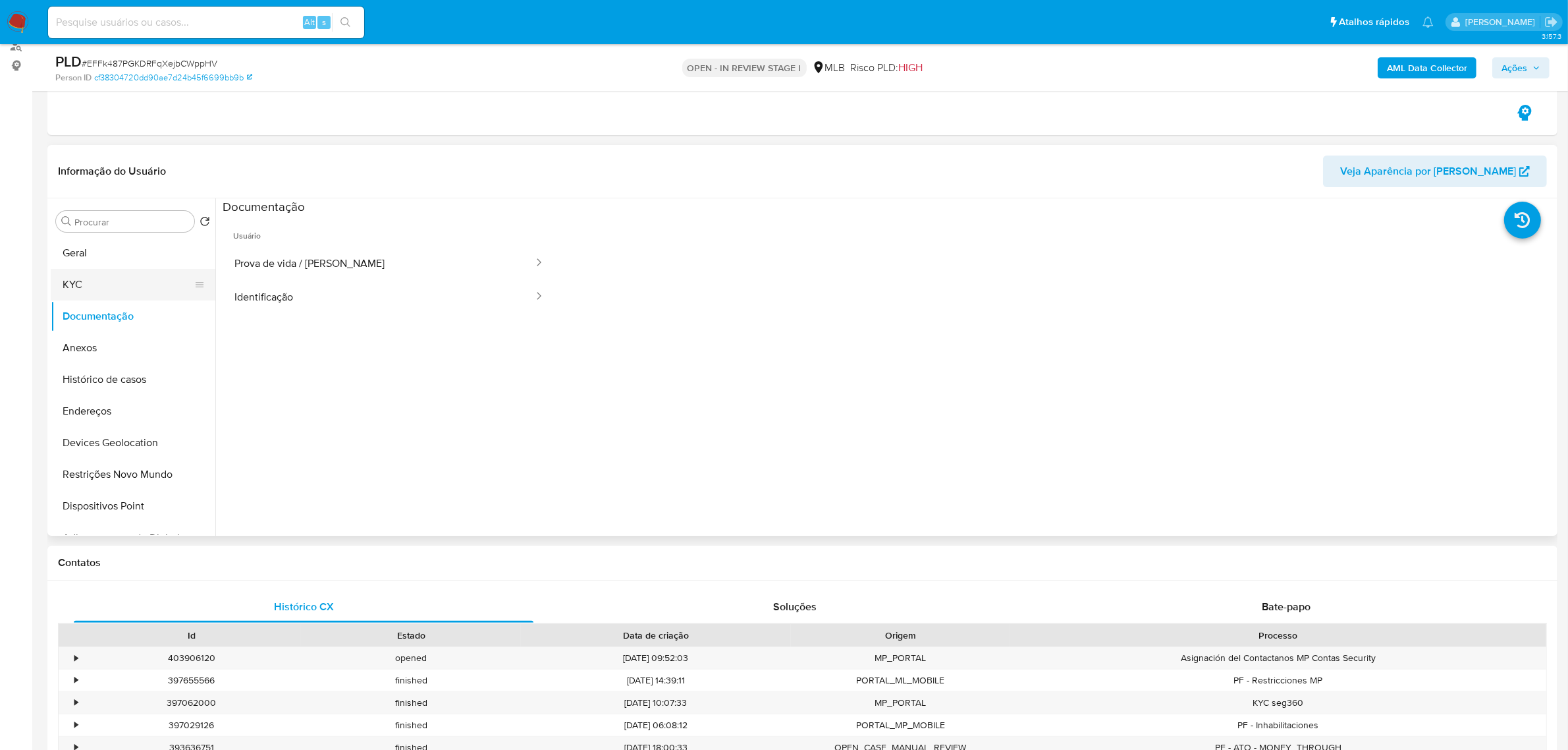
click at [105, 284] on button "KYC" at bounding box center [127, 285] width 154 height 32
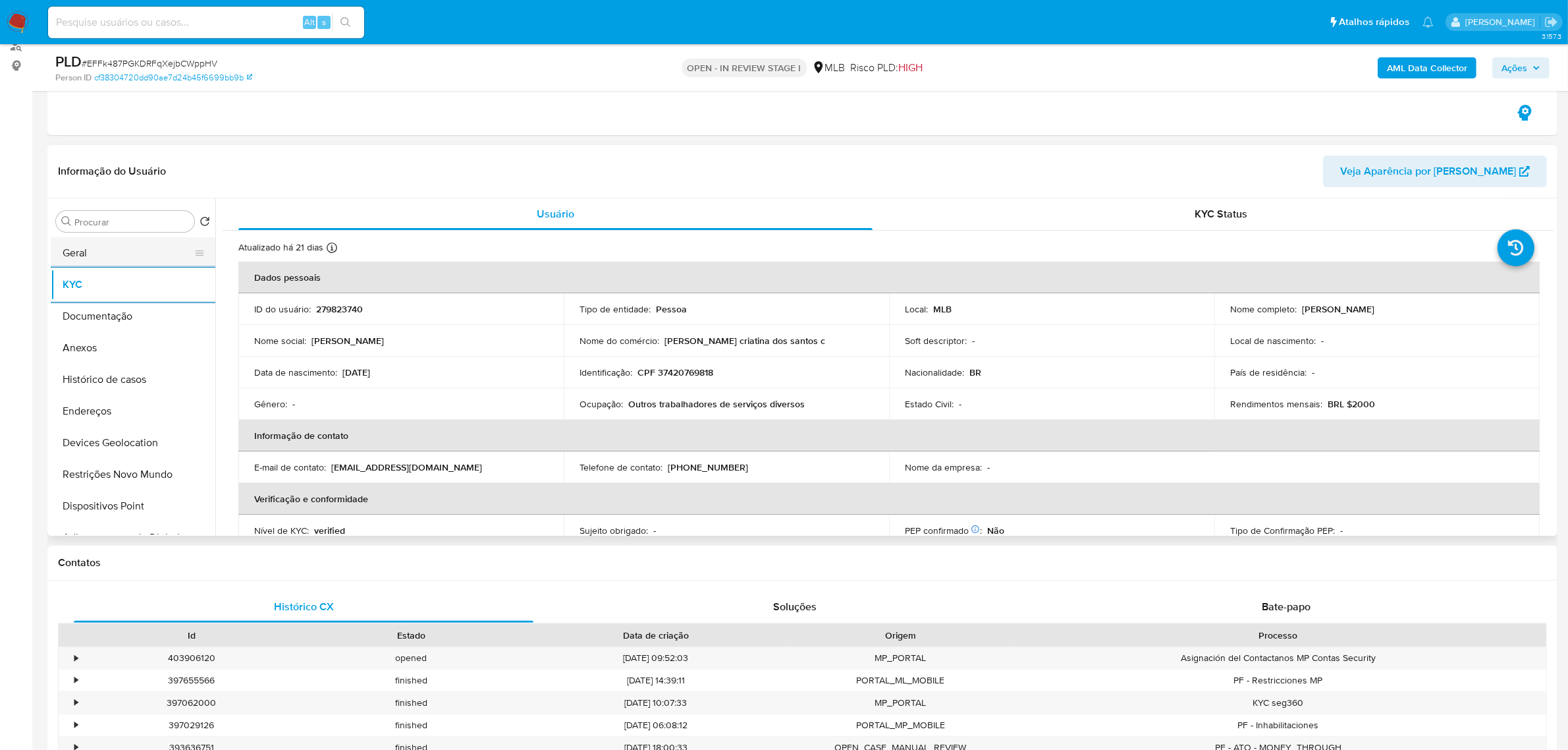
click at [123, 255] on button "Geral" at bounding box center [127, 253] width 154 height 32
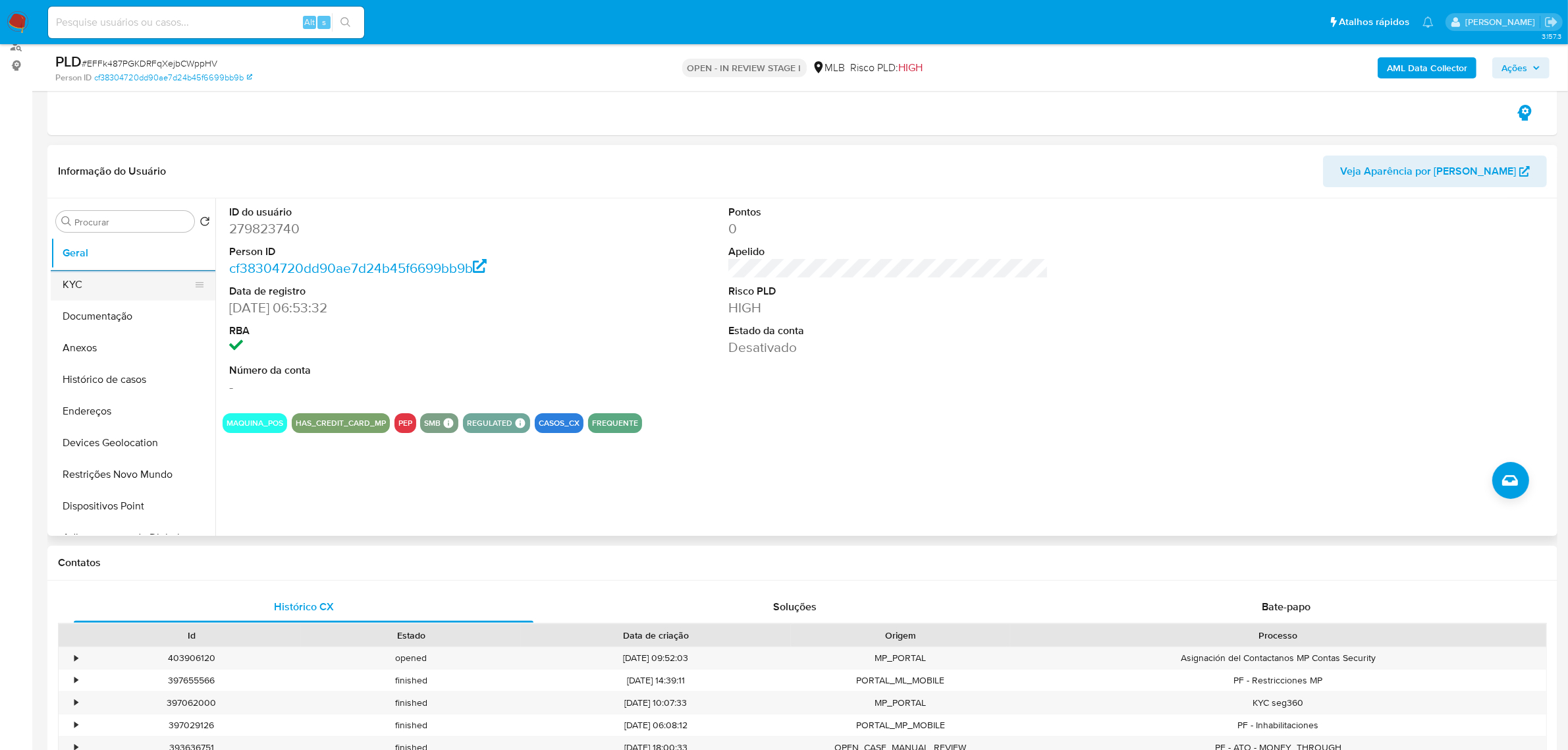
click at [109, 294] on button "KYC" at bounding box center [127, 285] width 154 height 32
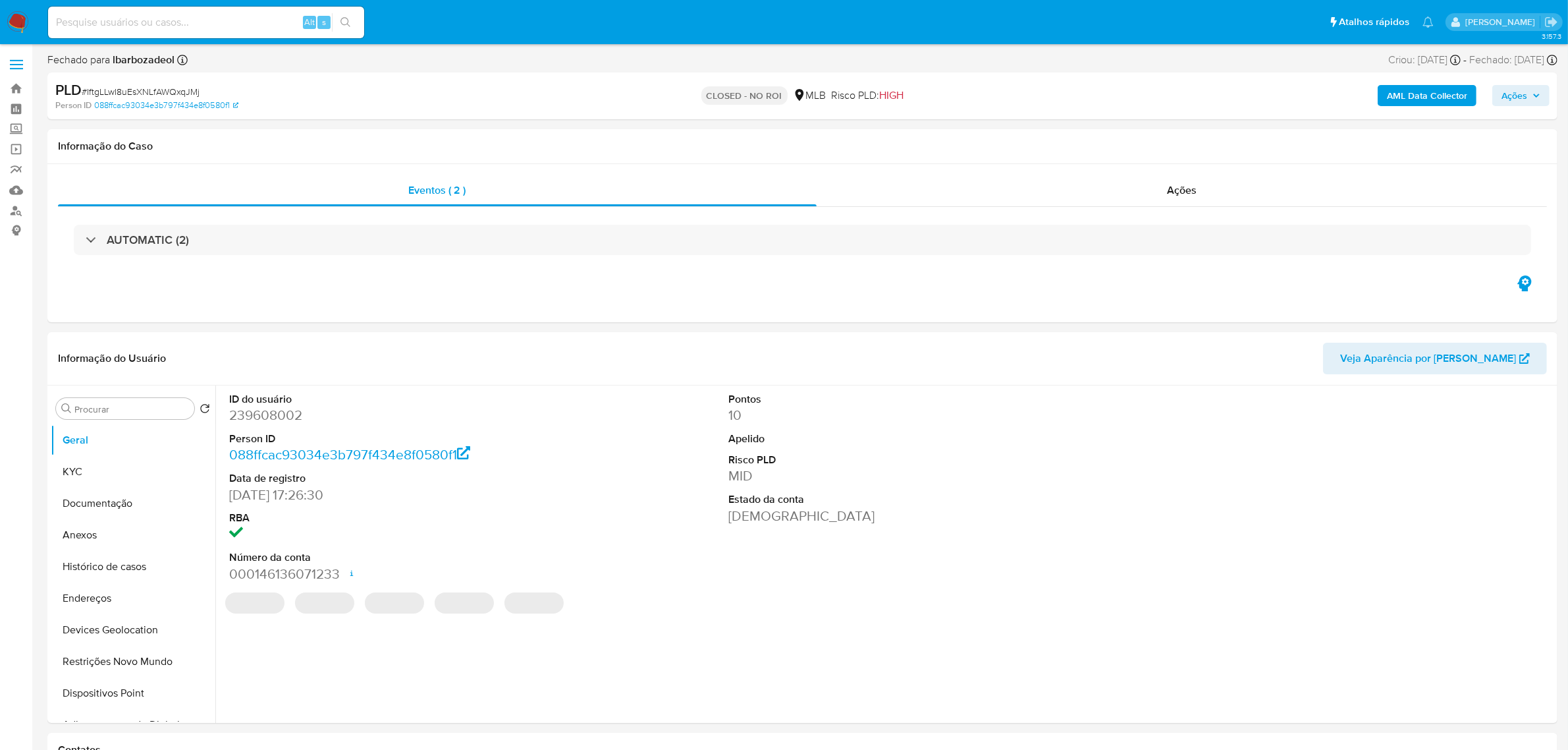
select select "10"
